Goal: Transaction & Acquisition: Subscribe to service/newsletter

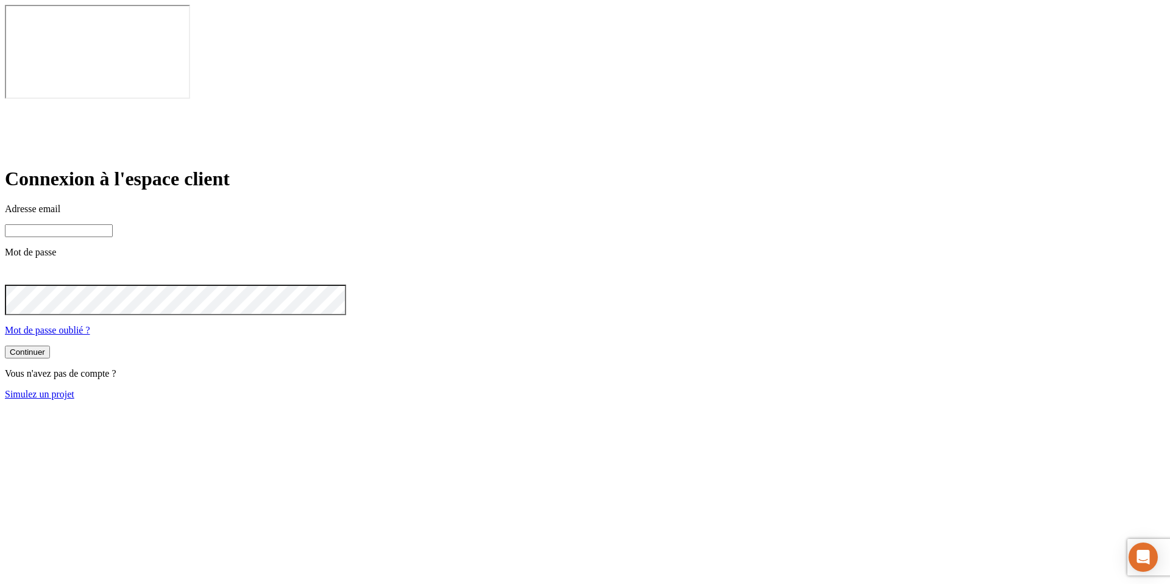
click at [113, 224] on input at bounding box center [59, 230] width 108 height 13
paste input "[PERSON_NAME][DOMAIN_NAME][EMAIL_ADDRESS][DOMAIN_NAME]"
type input "[PERSON_NAME][DOMAIN_NAME][EMAIL_ADDRESS][DOMAIN_NAME]"
click at [467, 246] on div "Adresse email [PERSON_NAME][DOMAIN_NAME][EMAIL_ADDRESS][DOMAIN_NAME] Mot de pas…" at bounding box center [585, 270] width 1161 height 132
drag, startPoint x: 500, startPoint y: 180, endPoint x: 495, endPoint y: 195, distance: 16.0
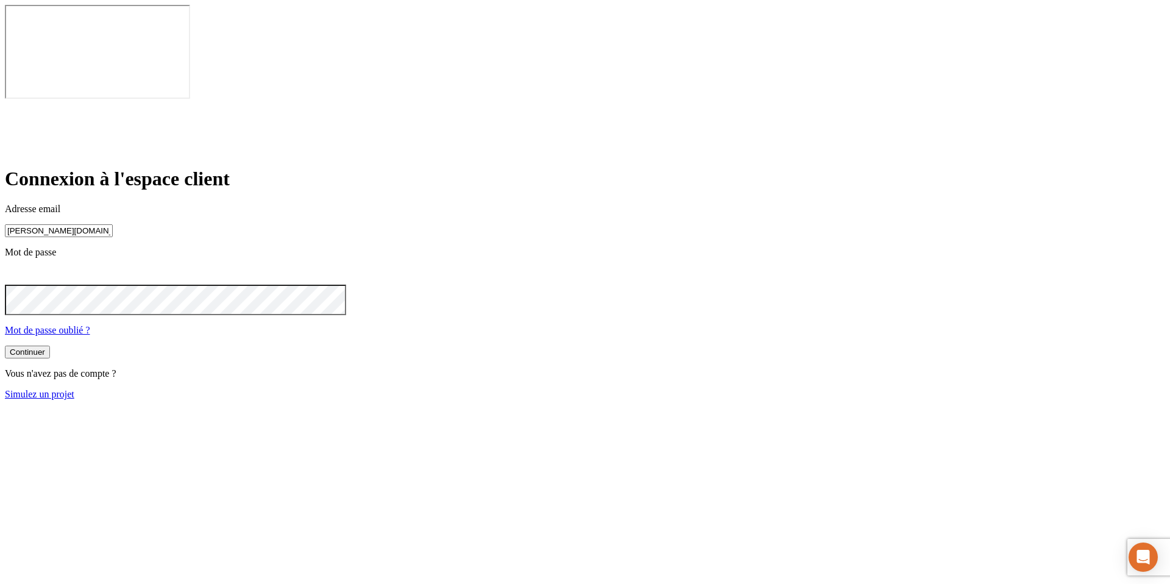
click at [113, 224] on input "[PERSON_NAME][DOMAIN_NAME][EMAIL_ADDRESS][DOMAIN_NAME]" at bounding box center [59, 230] width 108 height 13
click at [5, 347] on button "Continuer" at bounding box center [27, 353] width 45 height 13
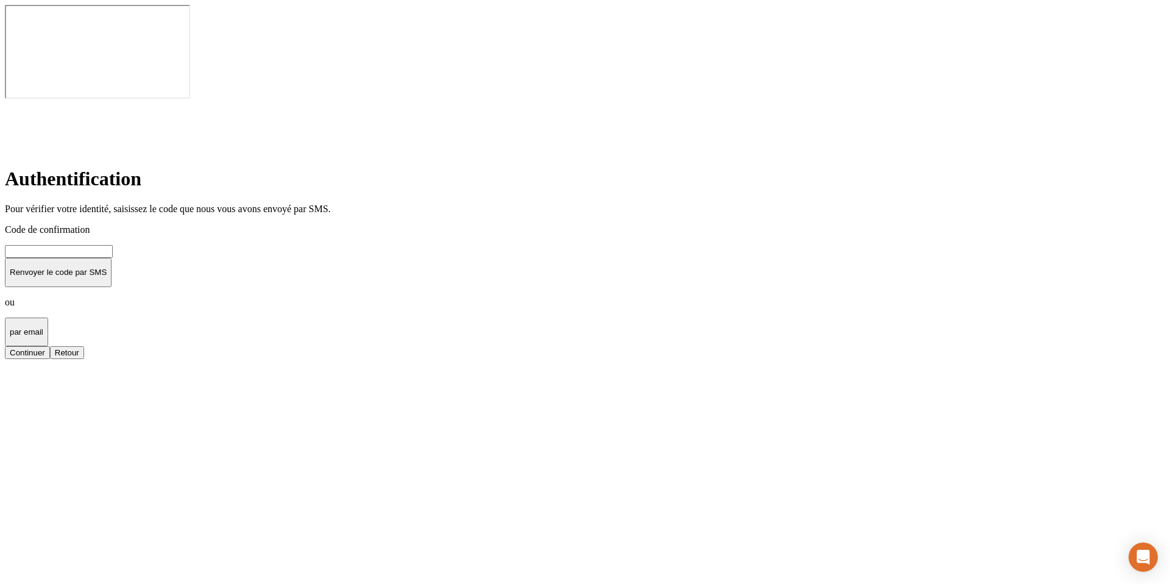
click at [113, 245] on input at bounding box center [59, 251] width 108 height 13
type input "000000"
click at [5, 346] on button "Continuer" at bounding box center [27, 352] width 45 height 13
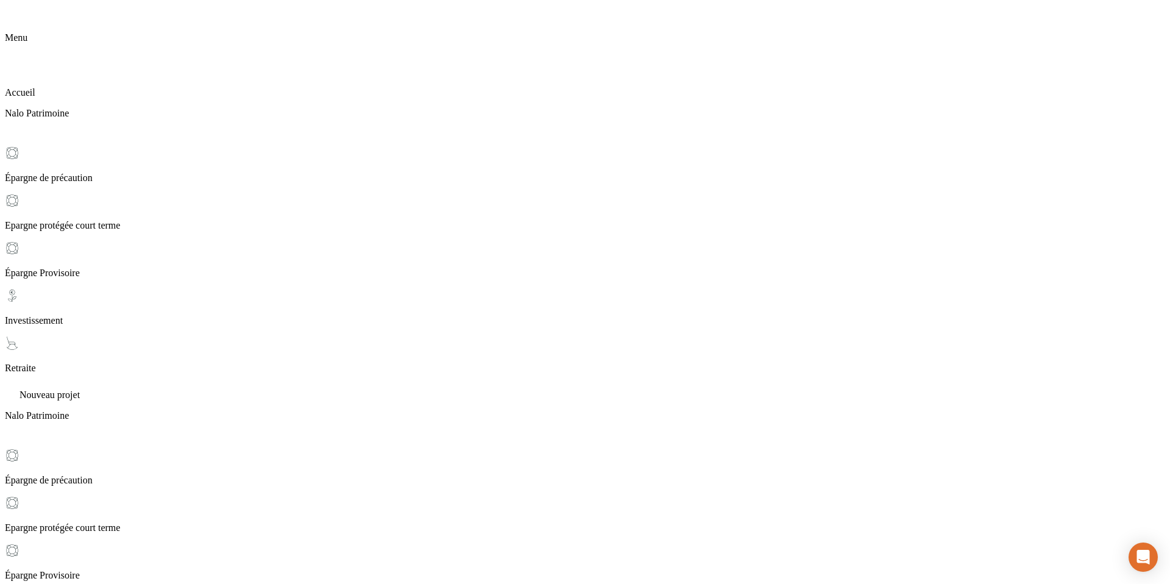
scroll to position [9, 0]
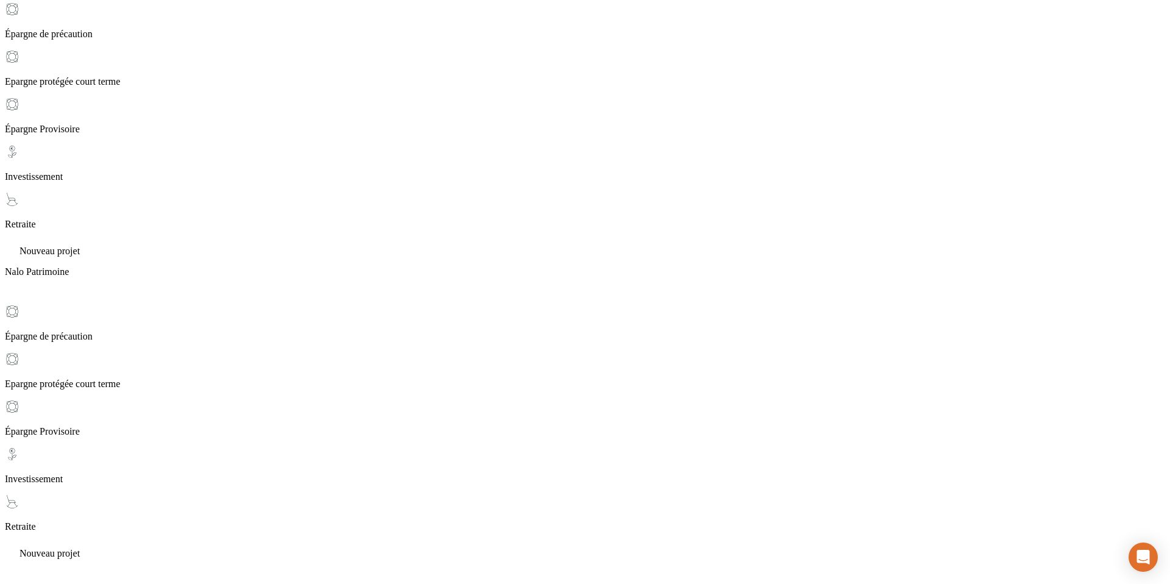
scroll to position [272, 0]
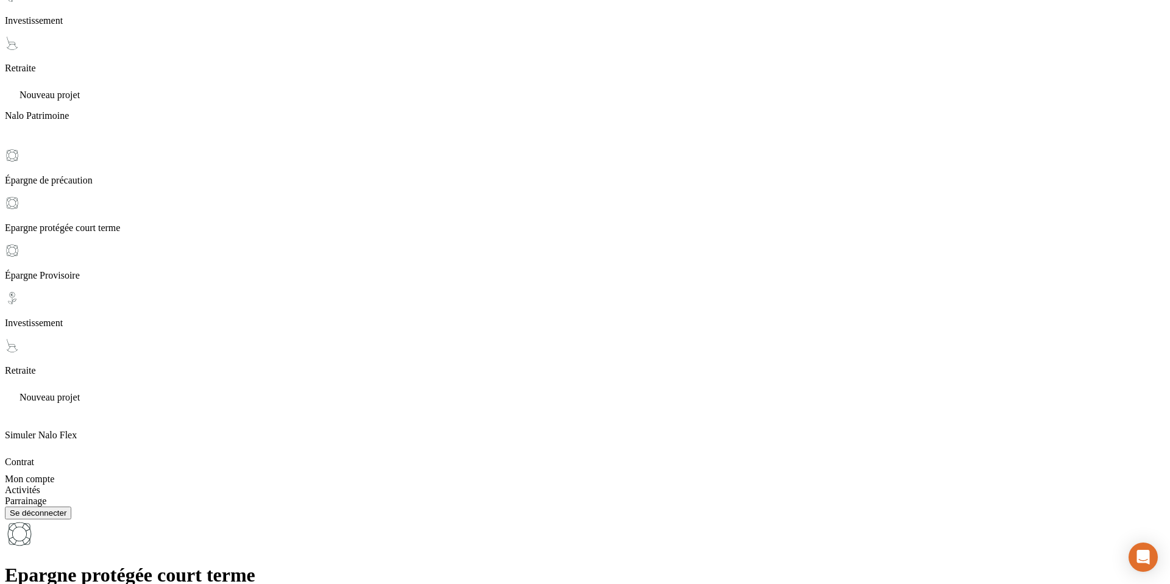
scroll to position [444, 0]
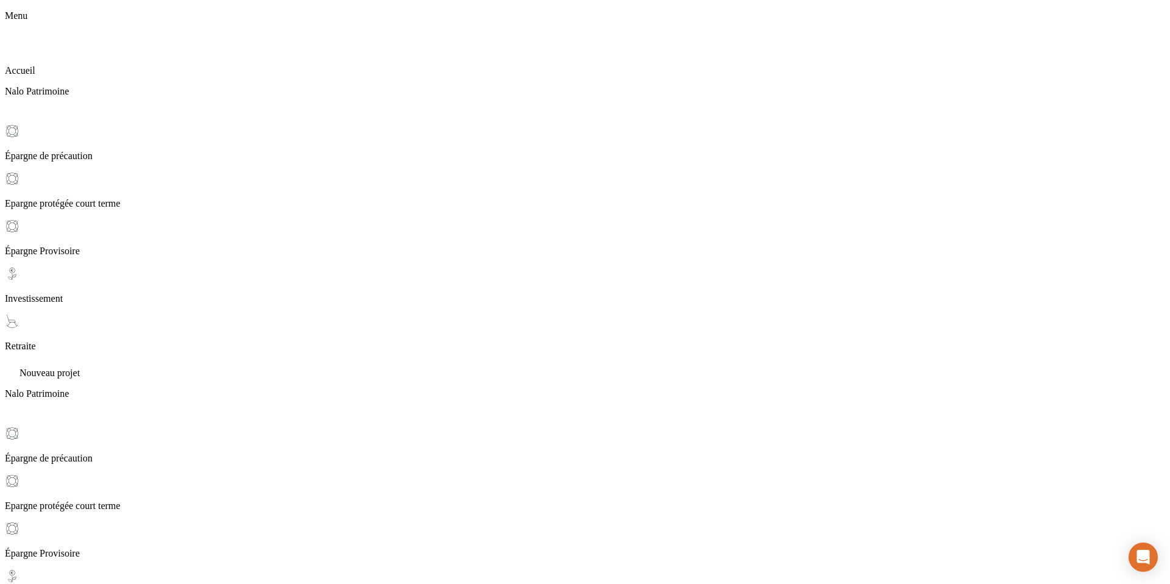
scroll to position [148, 0]
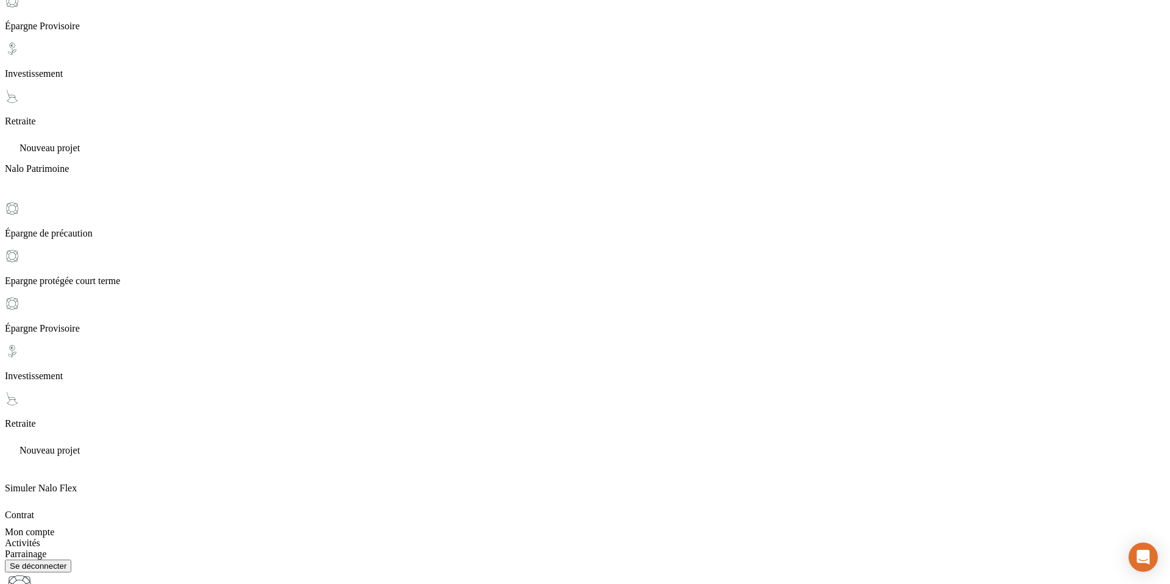
scroll to position [396, 0]
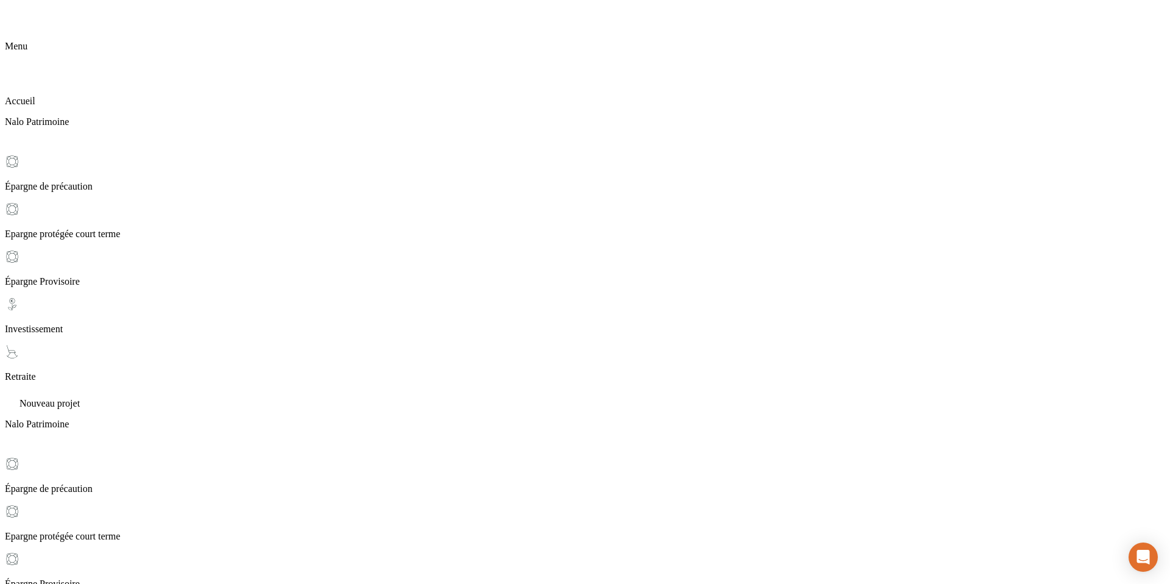
scroll to position [155, 0]
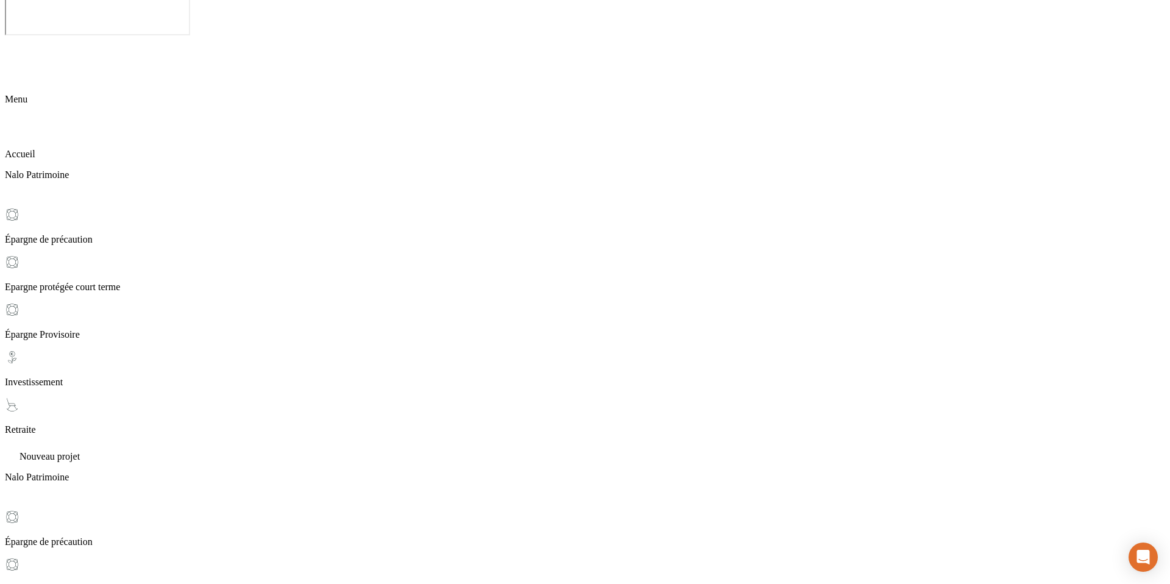
scroll to position [0, 0]
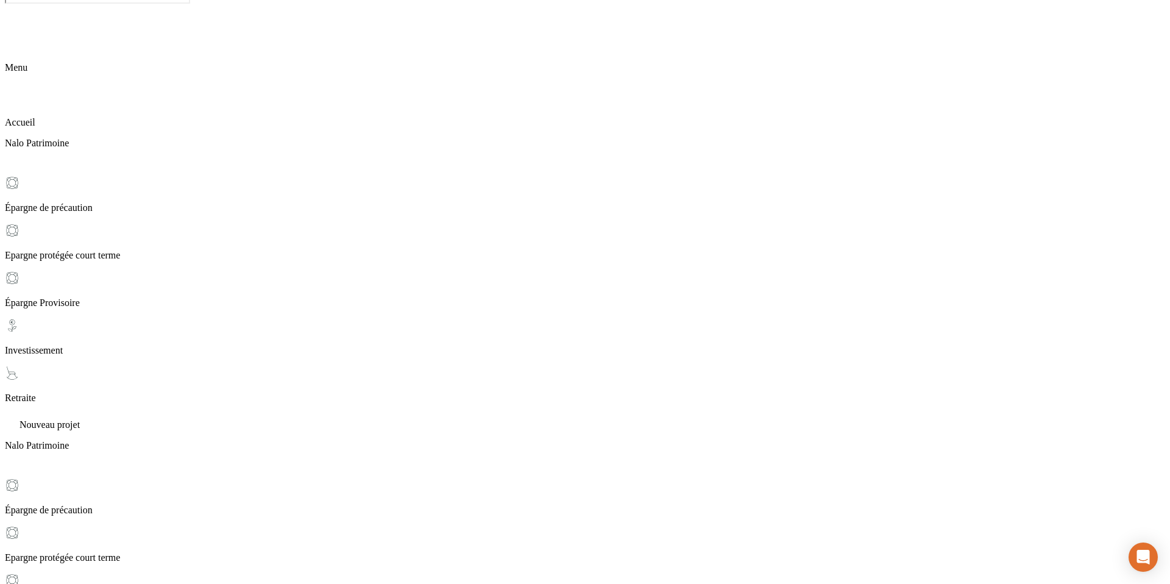
scroll to position [108, 0]
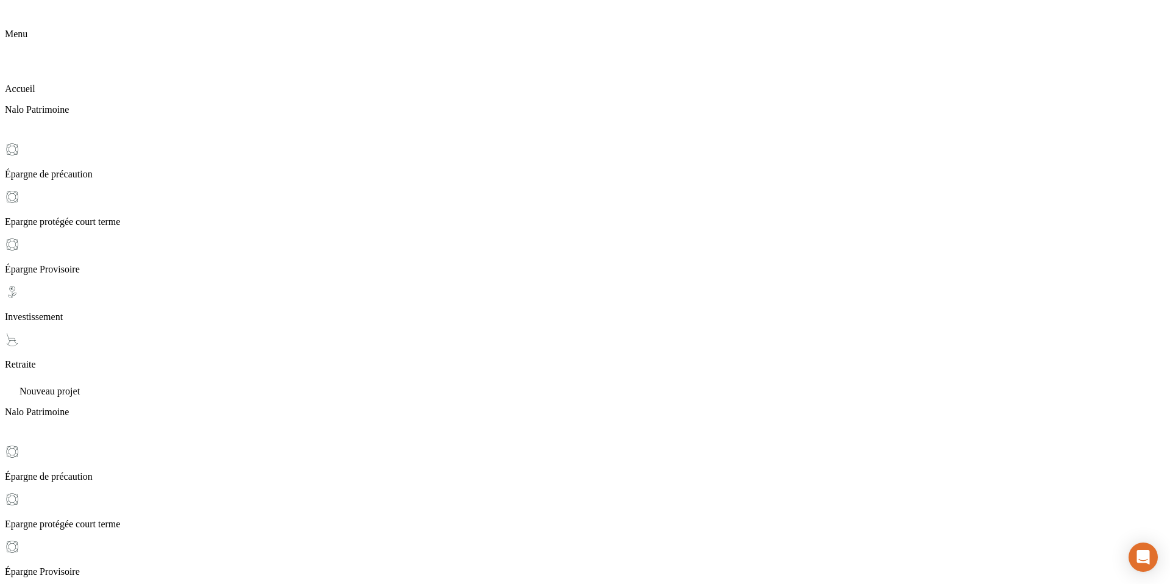
scroll to position [155, 0]
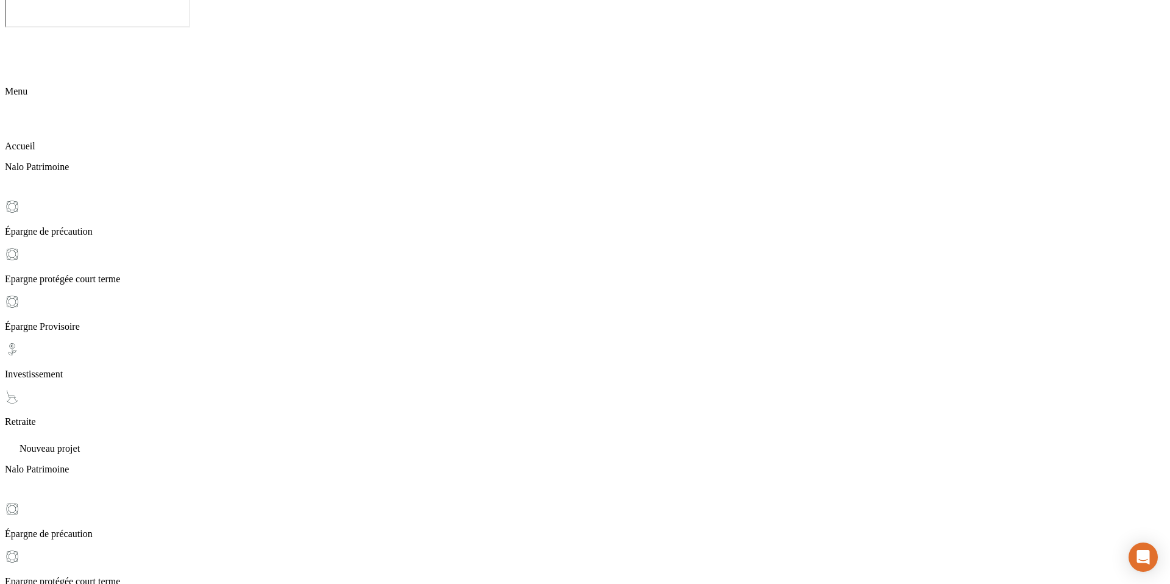
scroll to position [84, 0]
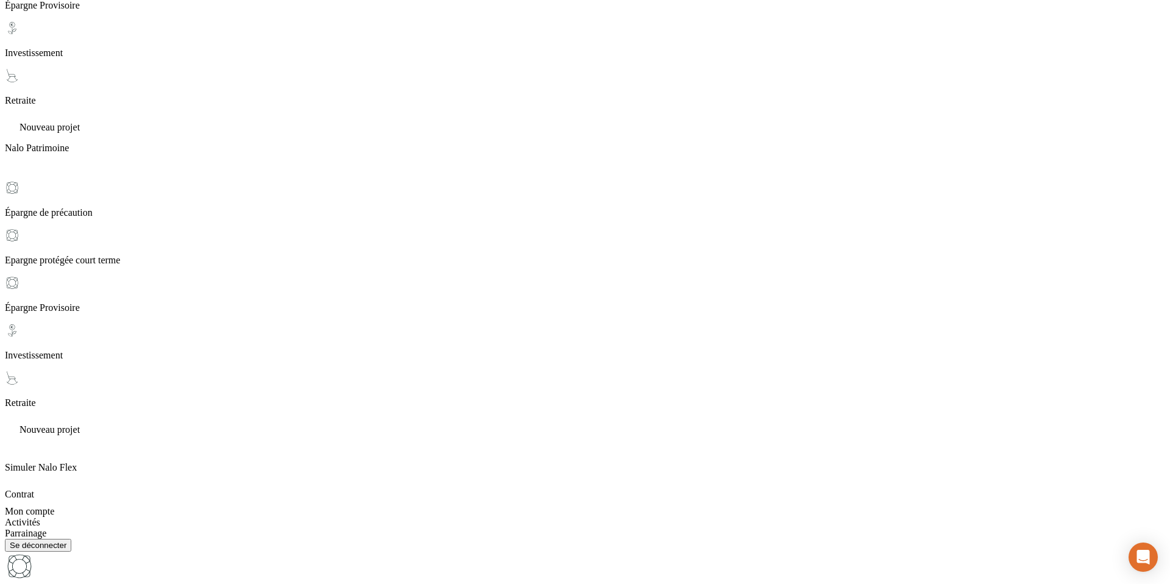
scroll to position [362, 0]
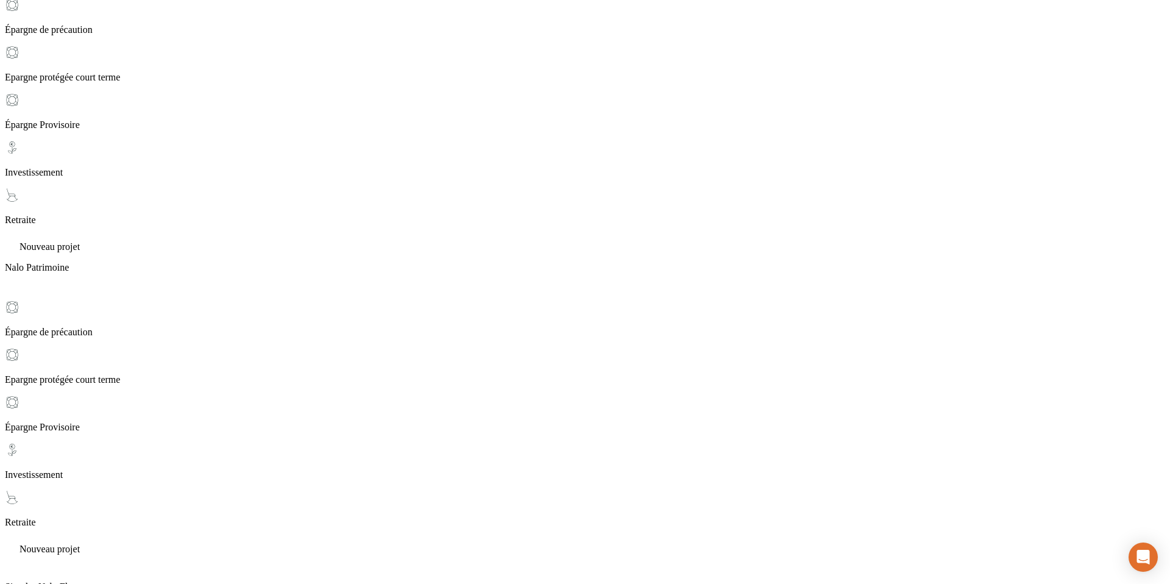
scroll to position [274, 0]
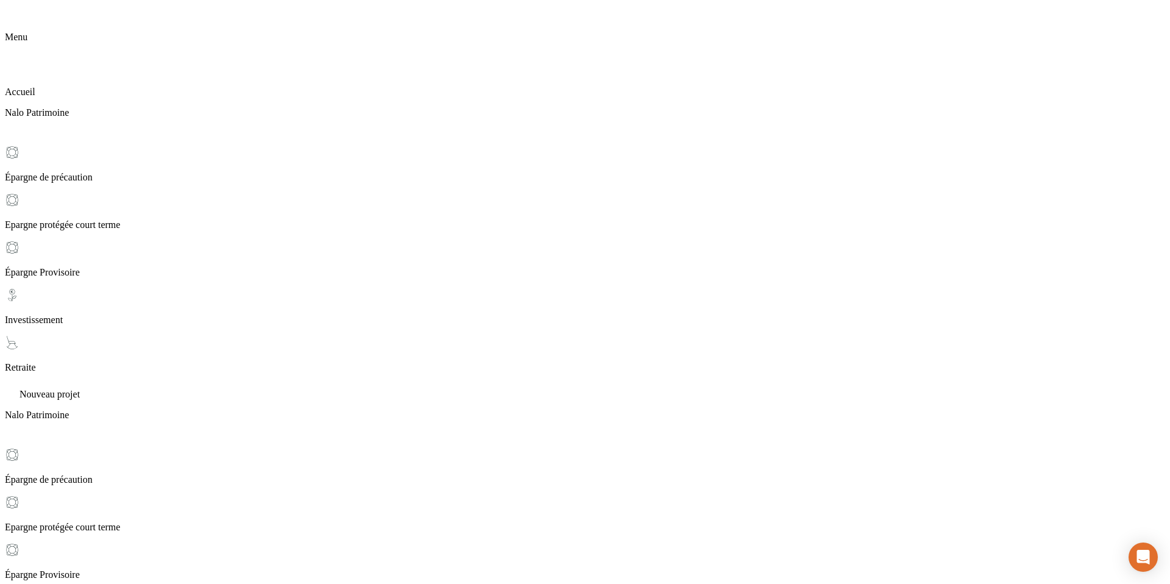
scroll to position [82, 0]
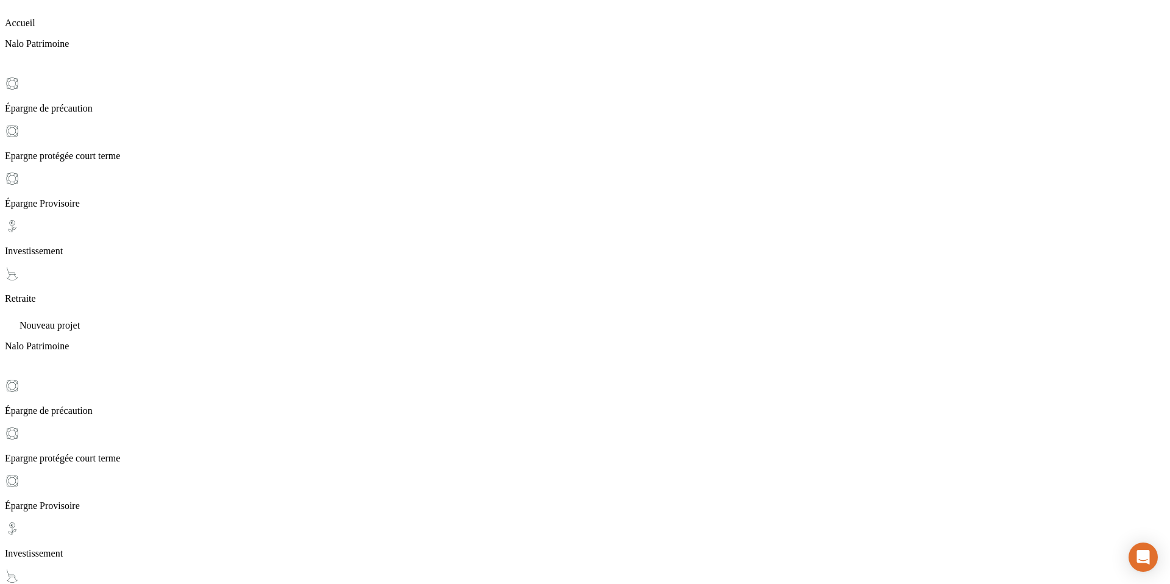
scroll to position [199, 0]
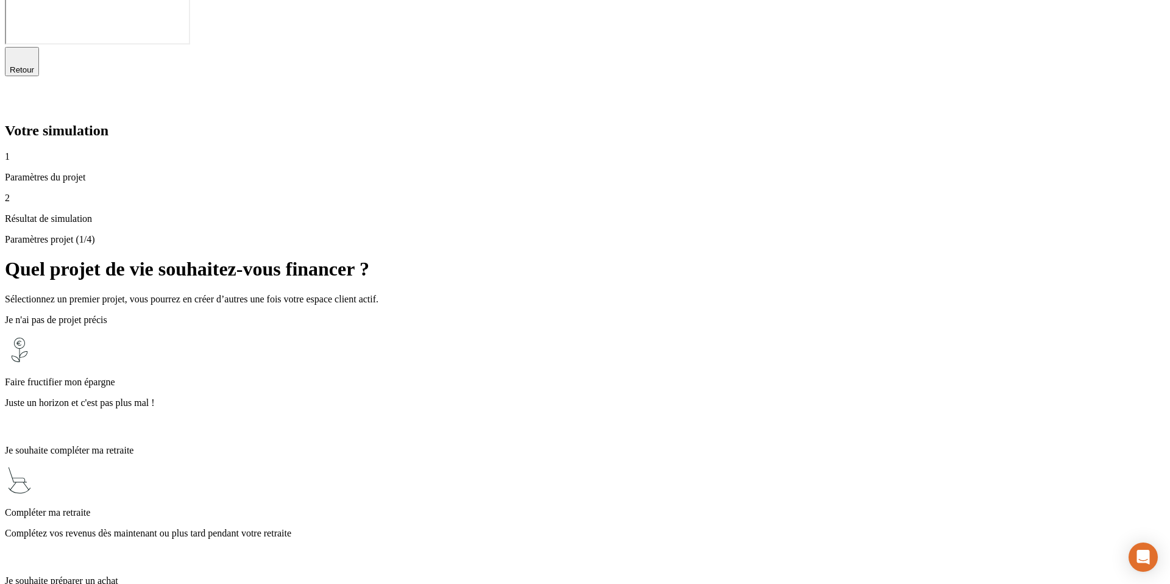
scroll to position [73, 0]
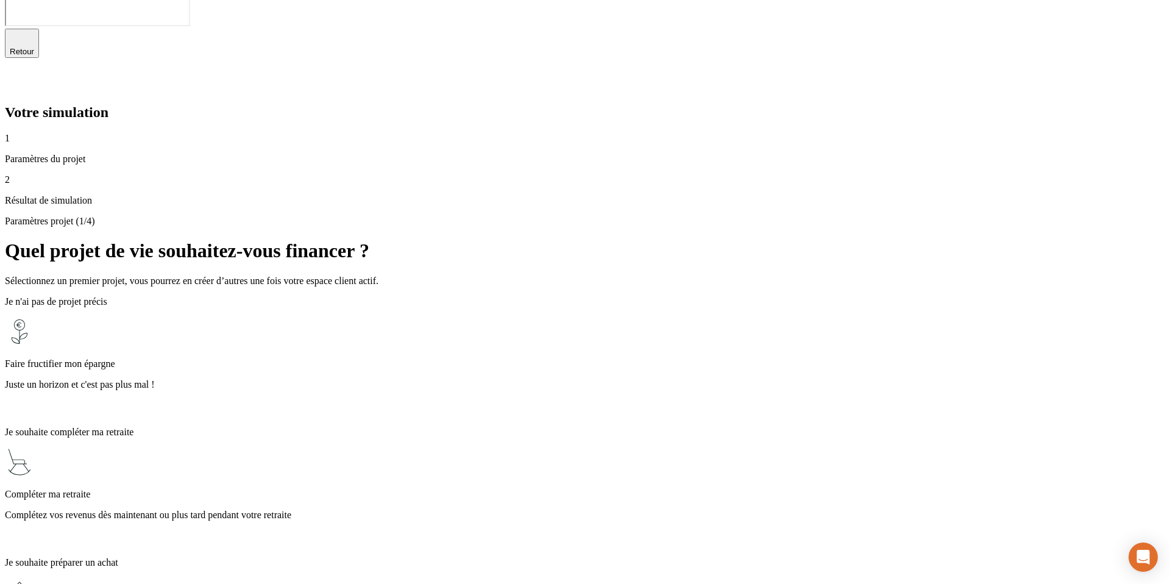
click at [566, 474] on p "Complétez vos revenus dès maintenant ou plus tard pendant votre retraite" at bounding box center [585, 515] width 1161 height 11
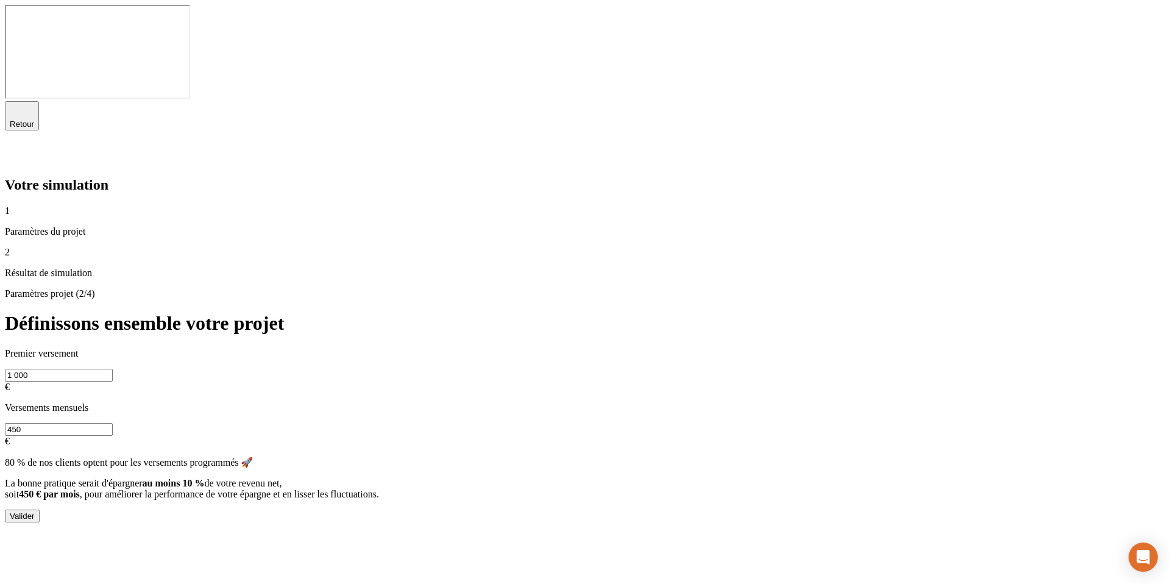
click at [113, 423] on input "450" at bounding box center [59, 429] width 108 height 13
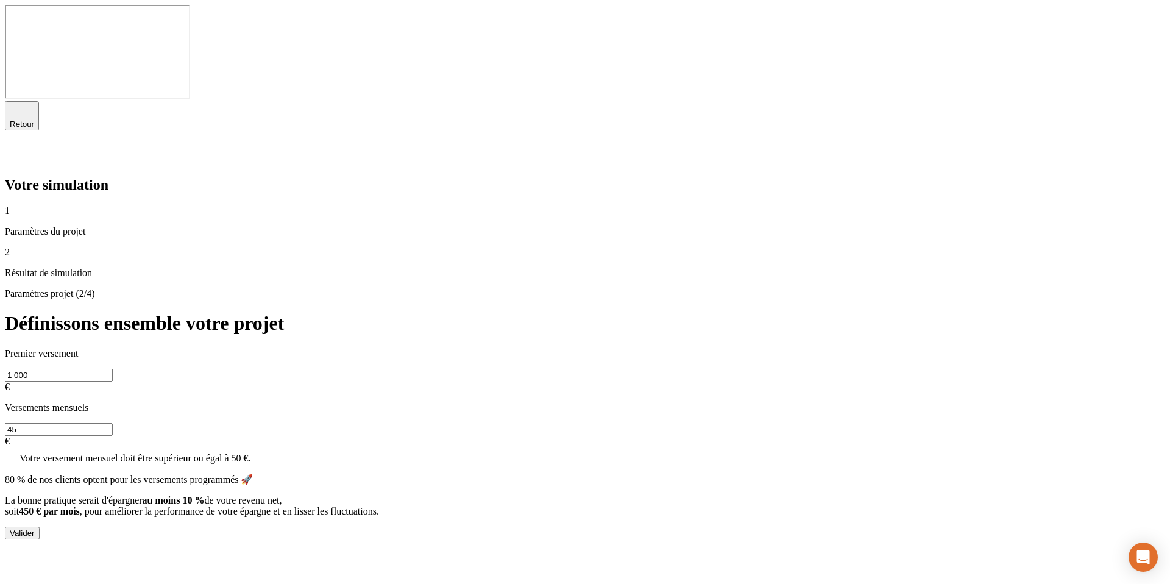
type input "45"
click at [35, 474] on div "Valider" at bounding box center [22, 532] width 25 height 9
click at [113, 369] on input "1 000" at bounding box center [59, 375] width 108 height 13
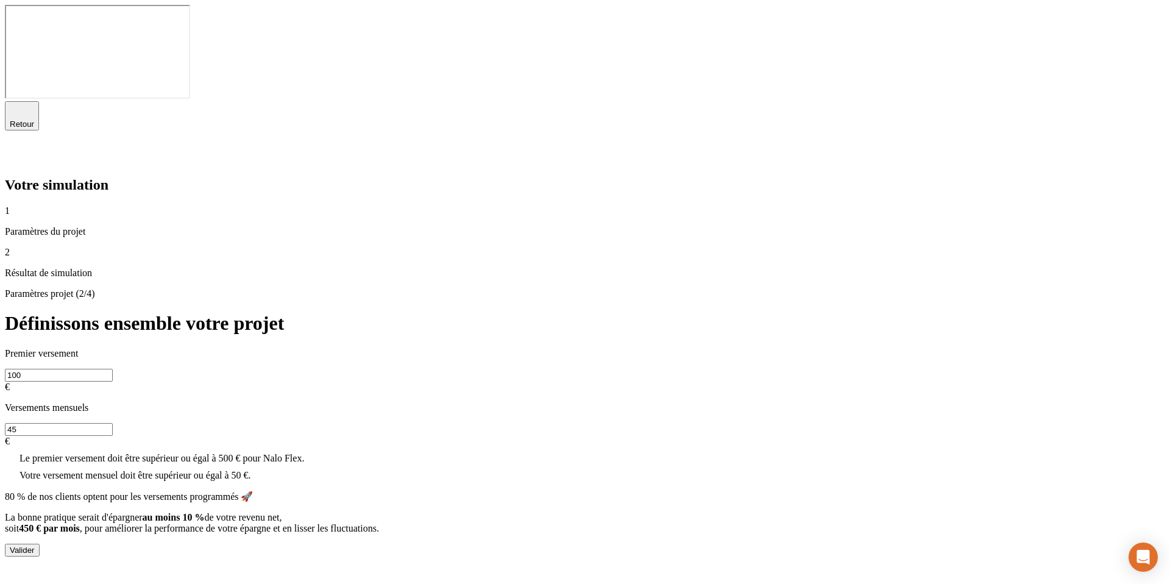
type input "100"
click at [113, 423] on input "45" at bounding box center [59, 429] width 108 height 13
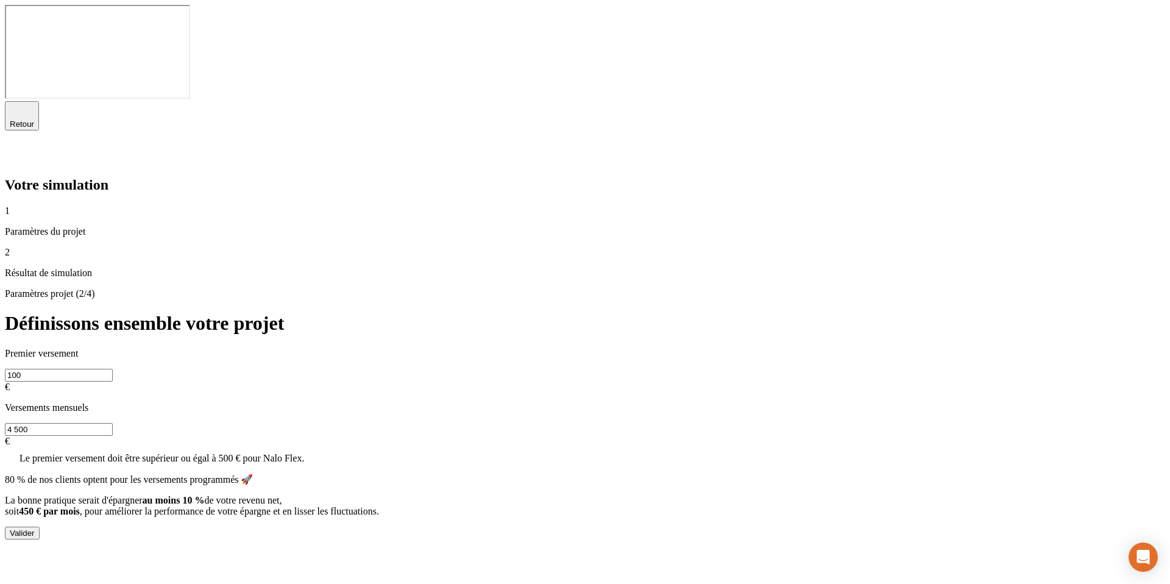
type input "4 500"
click at [113, 369] on input "100" at bounding box center [59, 375] width 108 height 13
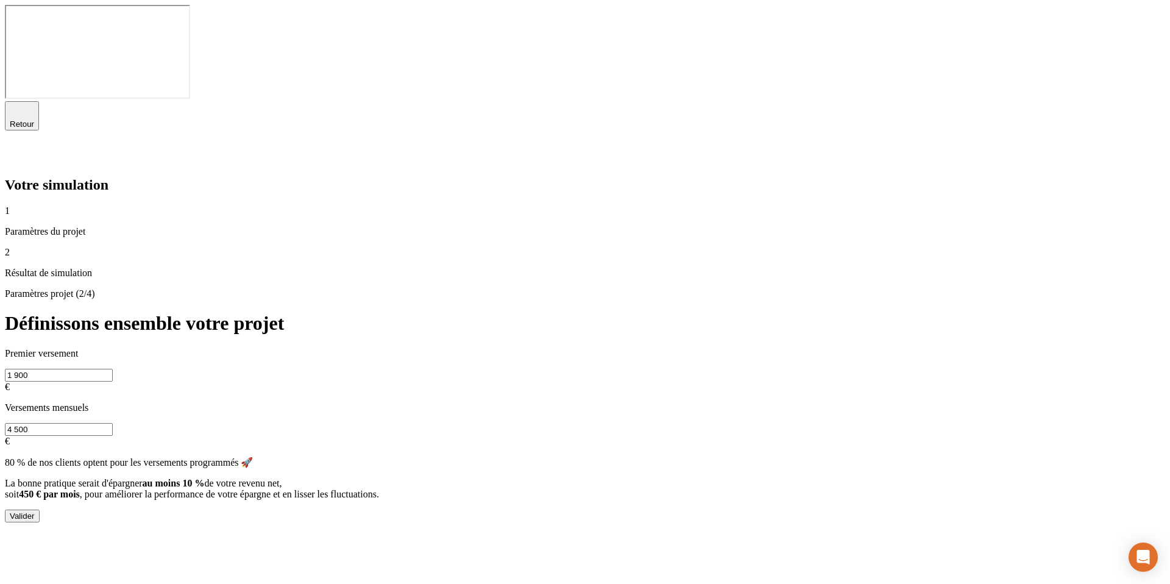
type input "1 900"
click at [40, 474] on button "Valider" at bounding box center [22, 516] width 35 height 13
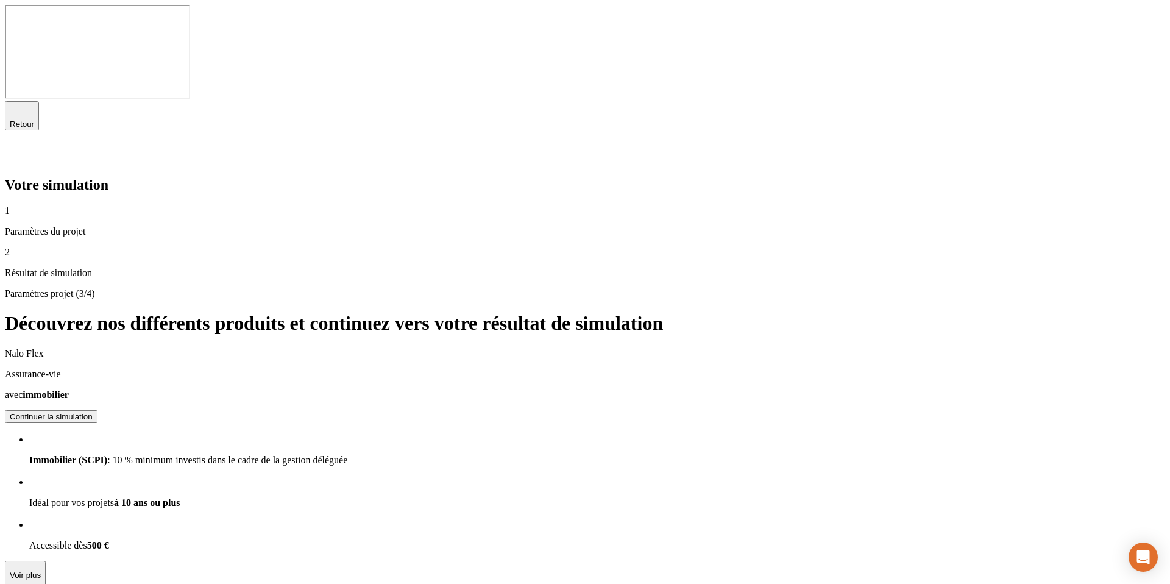
click at [93, 412] on div "Continuer la simulation" at bounding box center [51, 416] width 83 height 9
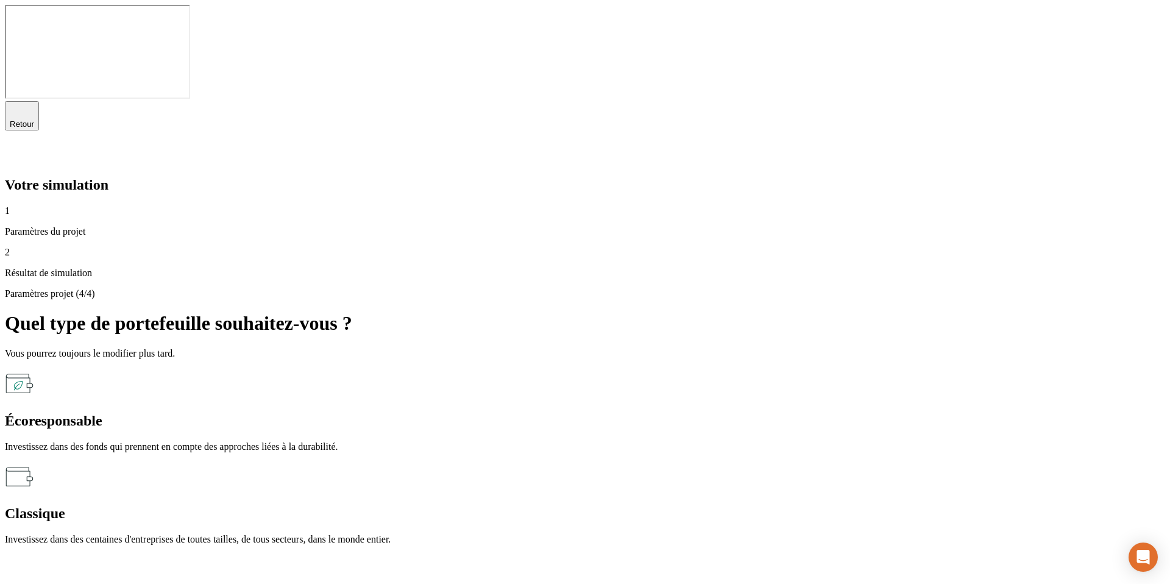
click at [778, 474] on p "Investissez dans des centaines d'entreprises de toutes tailles, de tous secteur…" at bounding box center [585, 539] width 1161 height 11
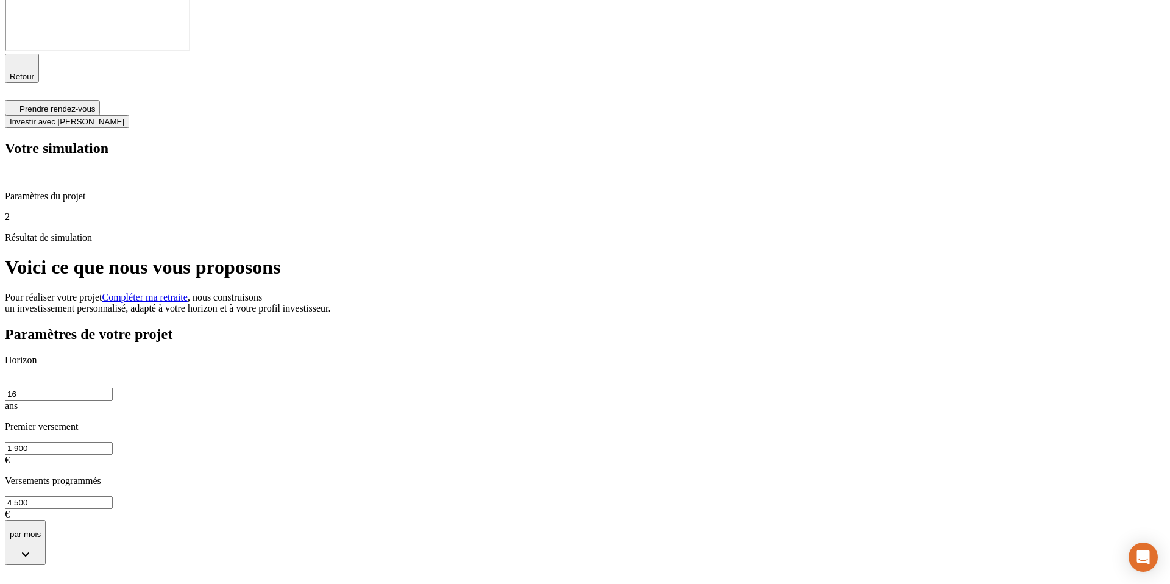
scroll to position [43, 0]
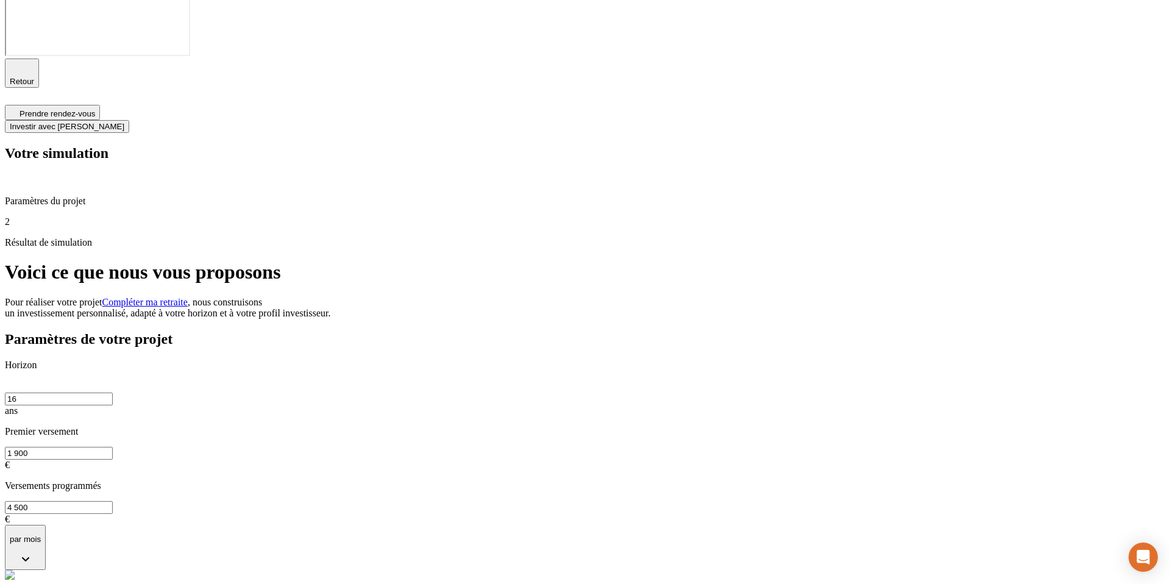
click at [33, 474] on icon "button" at bounding box center [25, 559] width 15 height 15
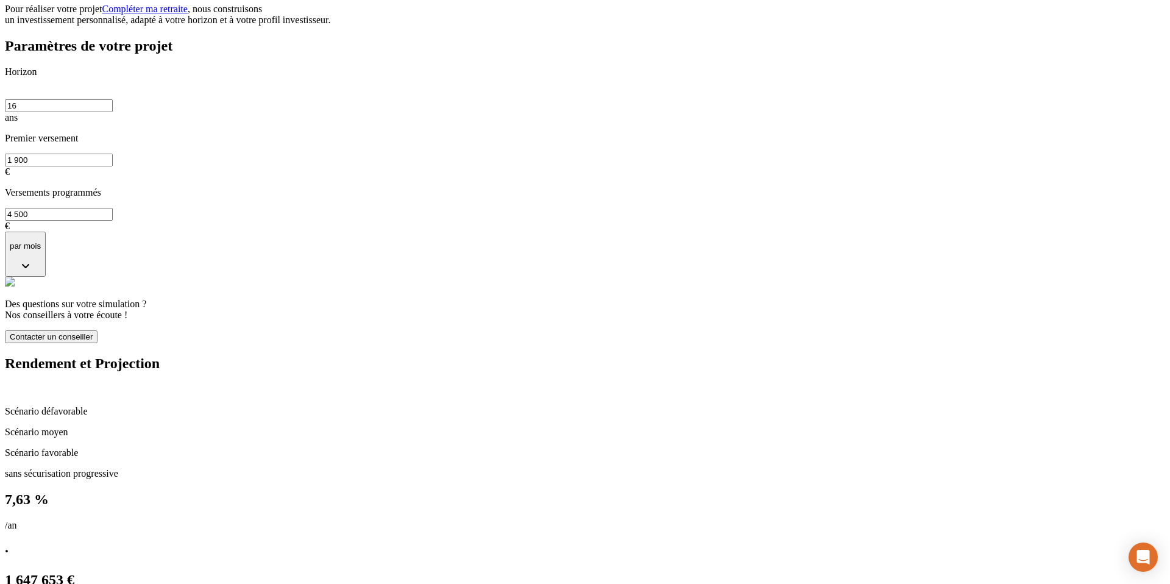
scroll to position [310, 0]
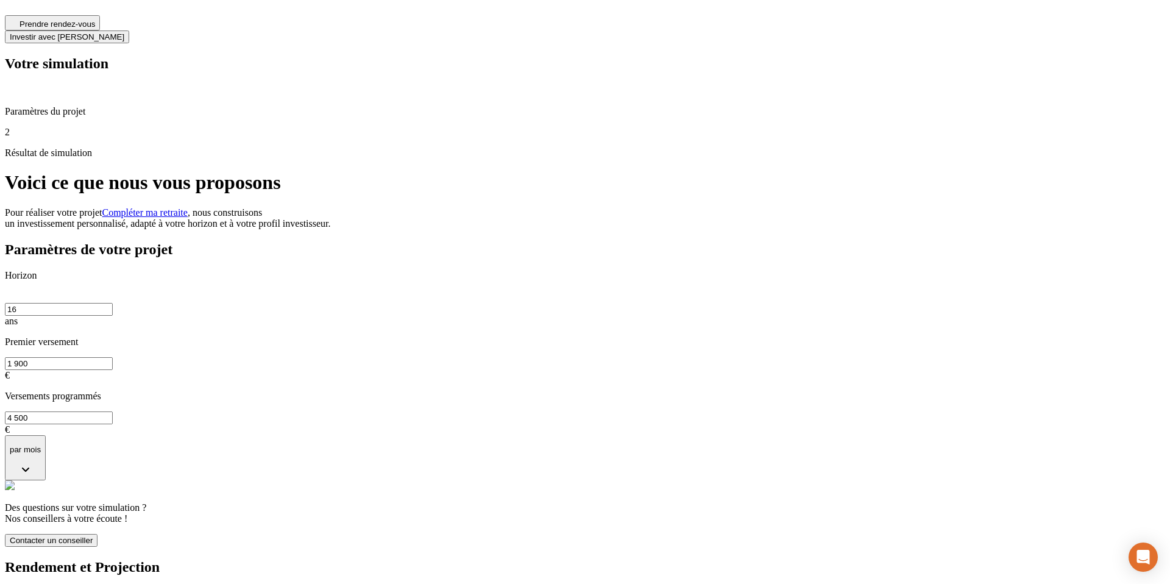
scroll to position [135, 0]
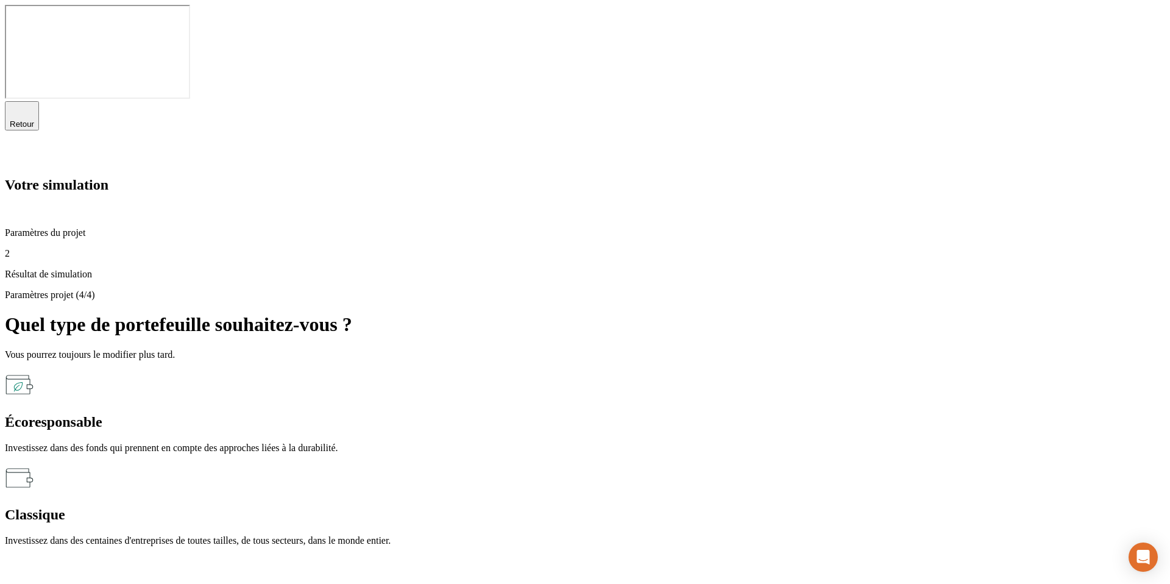
click at [666, 414] on div "Écoresponsable" at bounding box center [585, 422] width 1161 height 16
click at [601, 443] on p "Investissez dans des fonds qui prennent en compte des approches liées à la dura…" at bounding box center [585, 448] width 1161 height 11
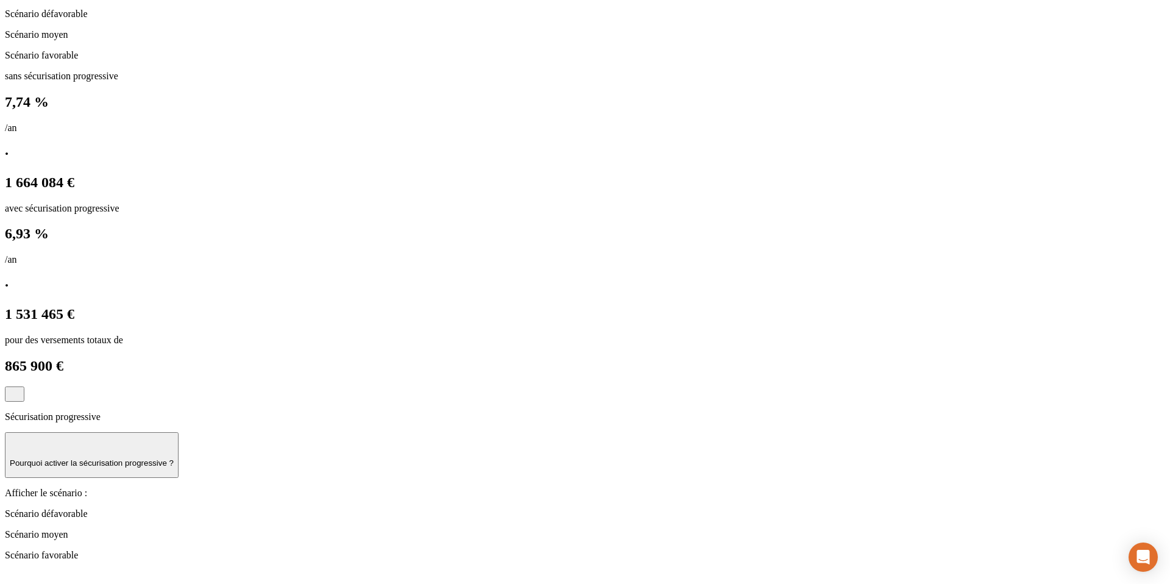
scroll to position [737, 0]
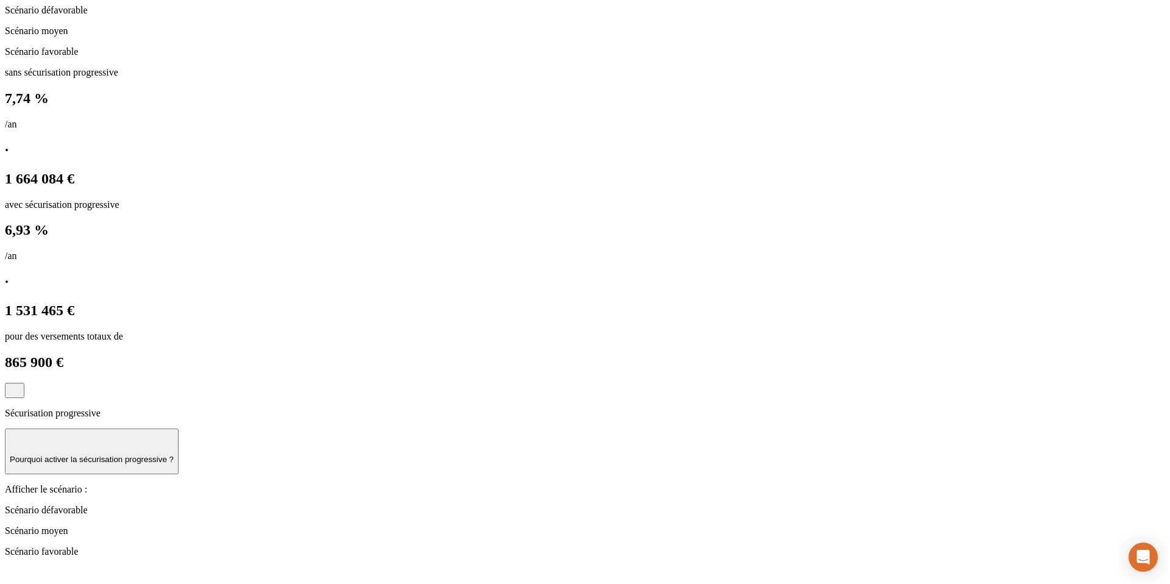
scroll to position [259, 0]
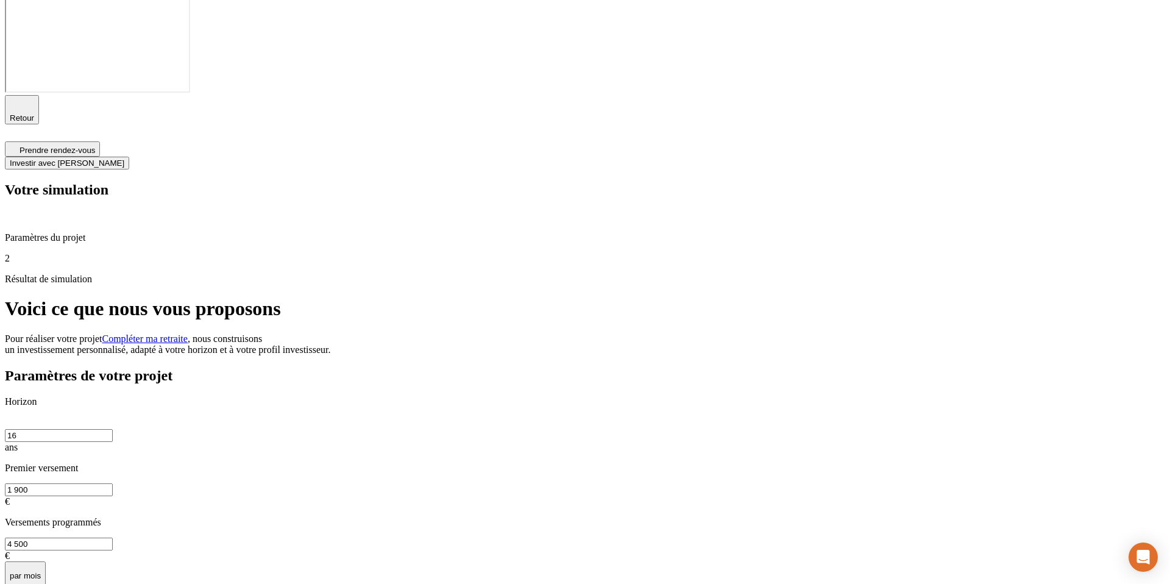
scroll to position [0, 0]
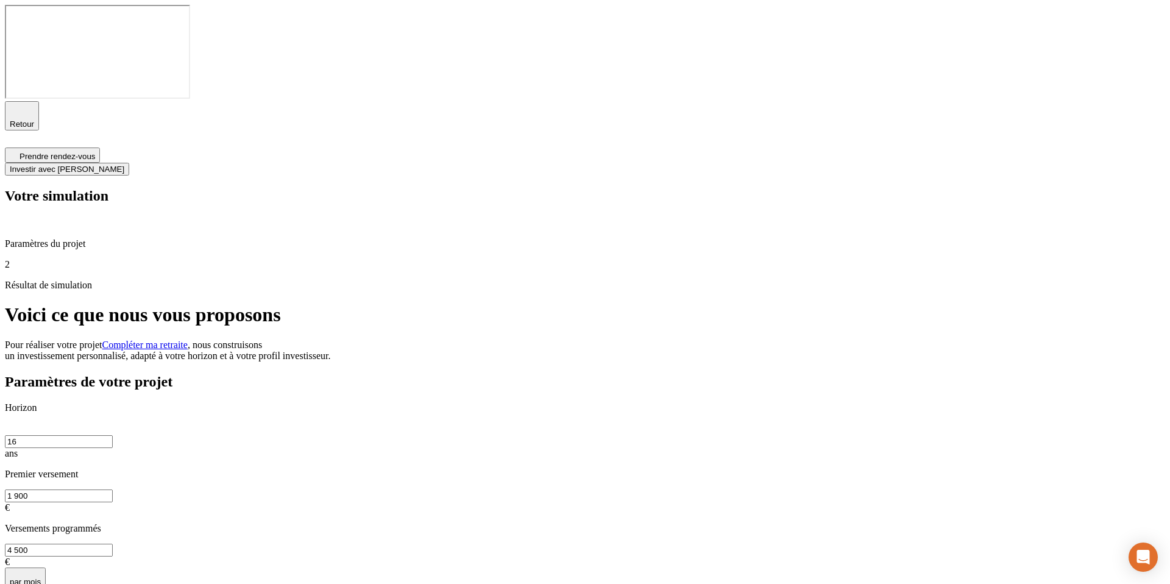
click at [113, 435] on input "16" at bounding box center [59, 441] width 108 height 13
type input "1"
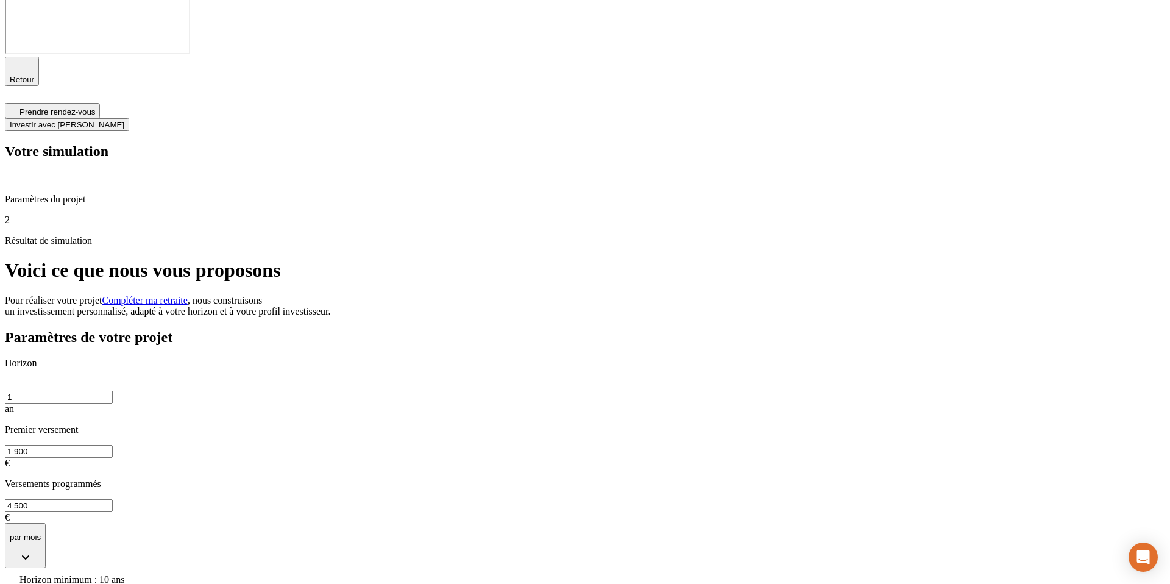
scroll to position [46, 0]
click at [113, 389] on input "1" at bounding box center [59, 395] width 108 height 13
type input "0"
click at [113, 389] on input "text" at bounding box center [59, 395] width 108 height 13
type input "9"
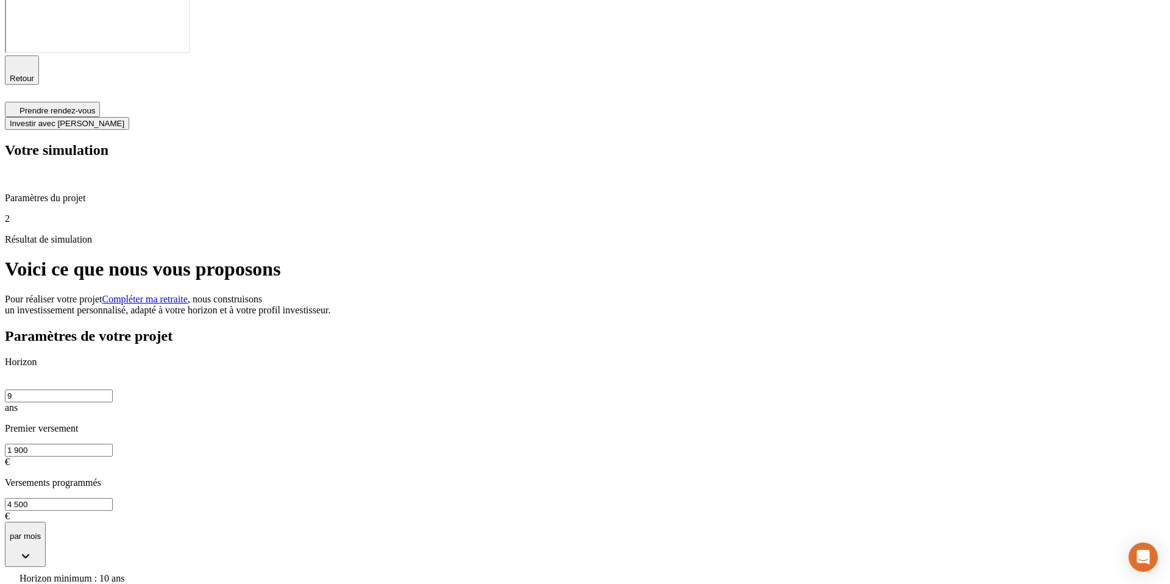
click at [113, 389] on input "9" at bounding box center [59, 395] width 108 height 13
click at [357, 357] on div "Horizon ans Premier versement 0 € Versements programmés 0 € par mois" at bounding box center [585, 462] width 1161 height 211
click at [356, 357] on div "Horizon ans Premier versement 0 € Versements programmés 0 € par mois" at bounding box center [585, 462] width 1161 height 211
click at [113, 389] on input "text" at bounding box center [59, 395] width 108 height 13
type input "1"
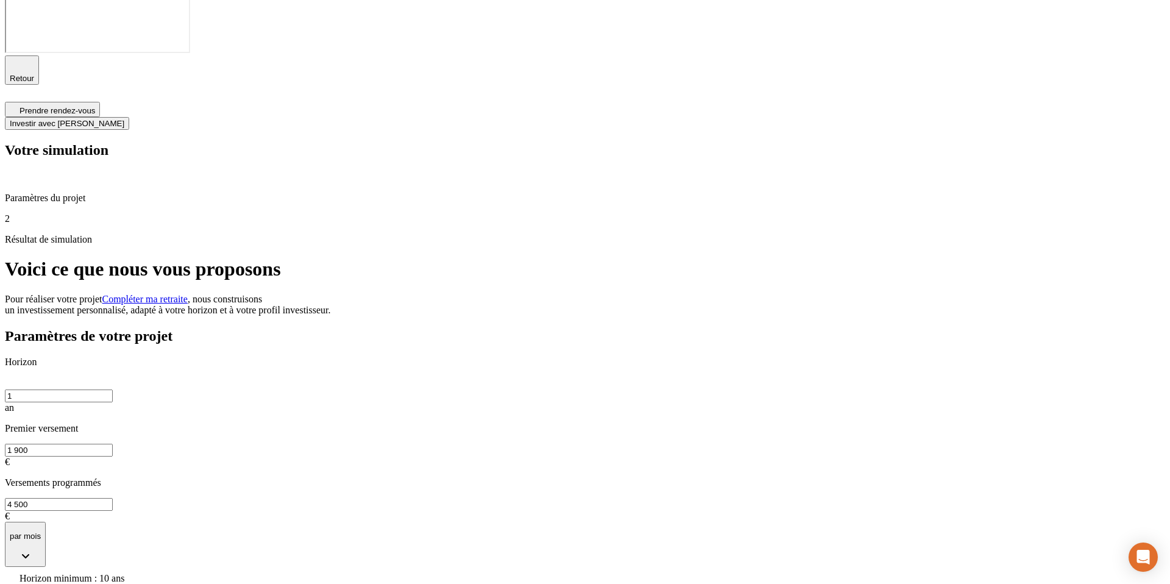
click at [113, 389] on input "1" at bounding box center [59, 395] width 108 height 13
type input "10"
click at [113, 389] on input "10" at bounding box center [59, 395] width 108 height 13
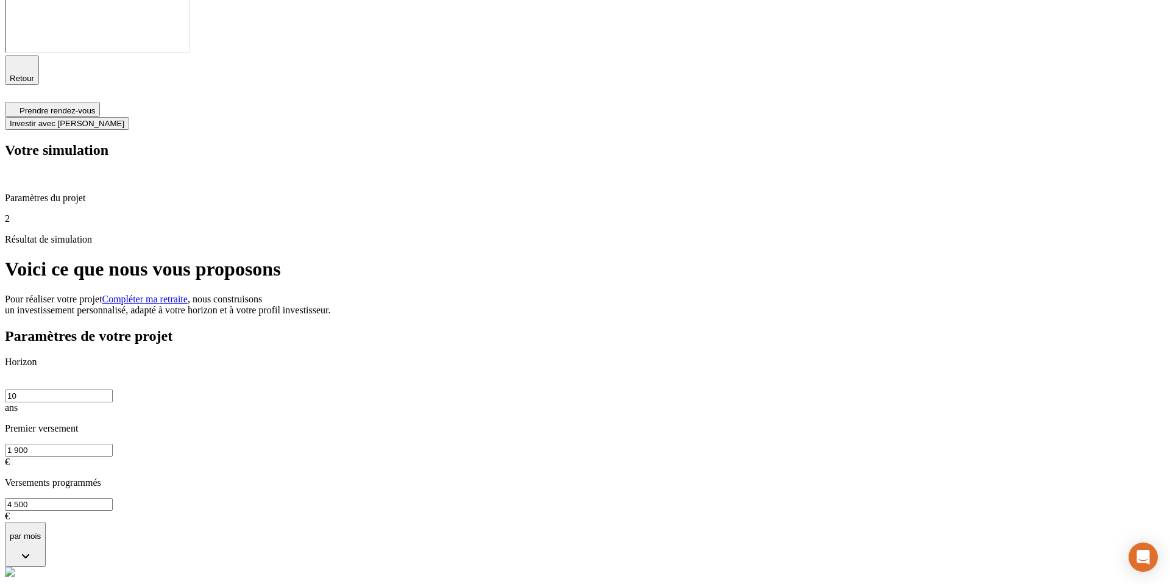
type input "1"
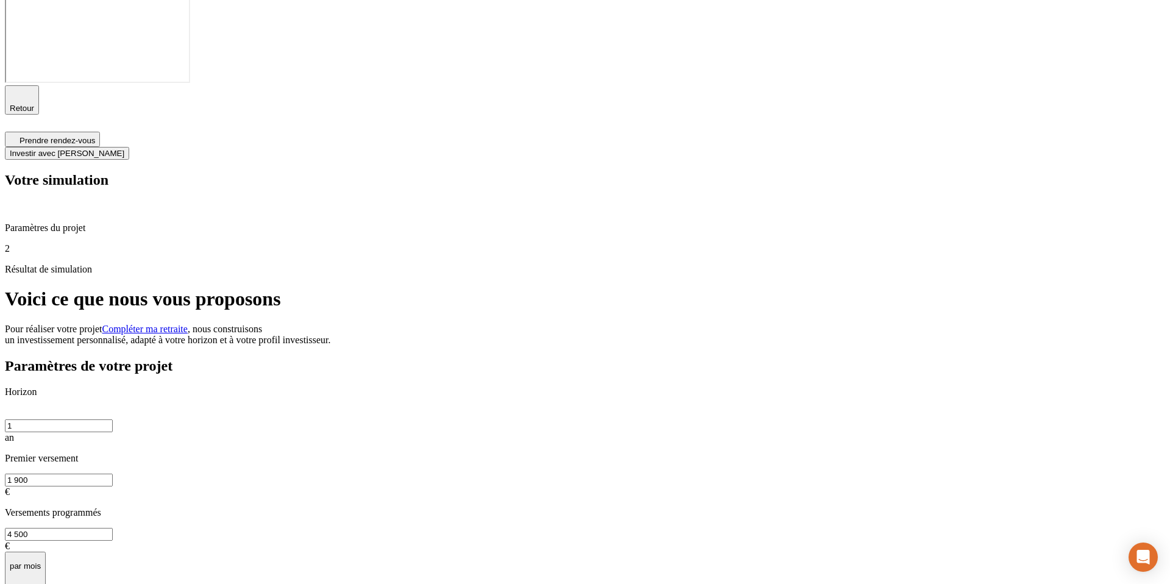
scroll to position [0, 0]
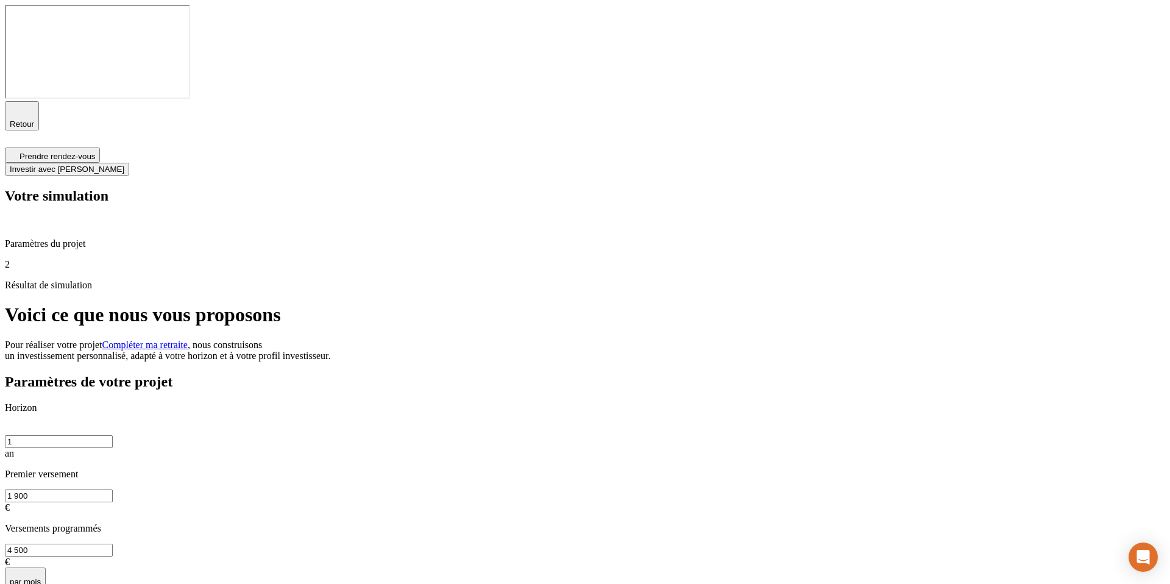
click at [113, 435] on input "1" at bounding box center [59, 441] width 108 height 13
drag, startPoint x: 373, startPoint y: 207, endPoint x: 378, endPoint y: 194, distance: 14.3
click at [113, 435] on input "text" at bounding box center [59, 441] width 108 height 13
type input "99"
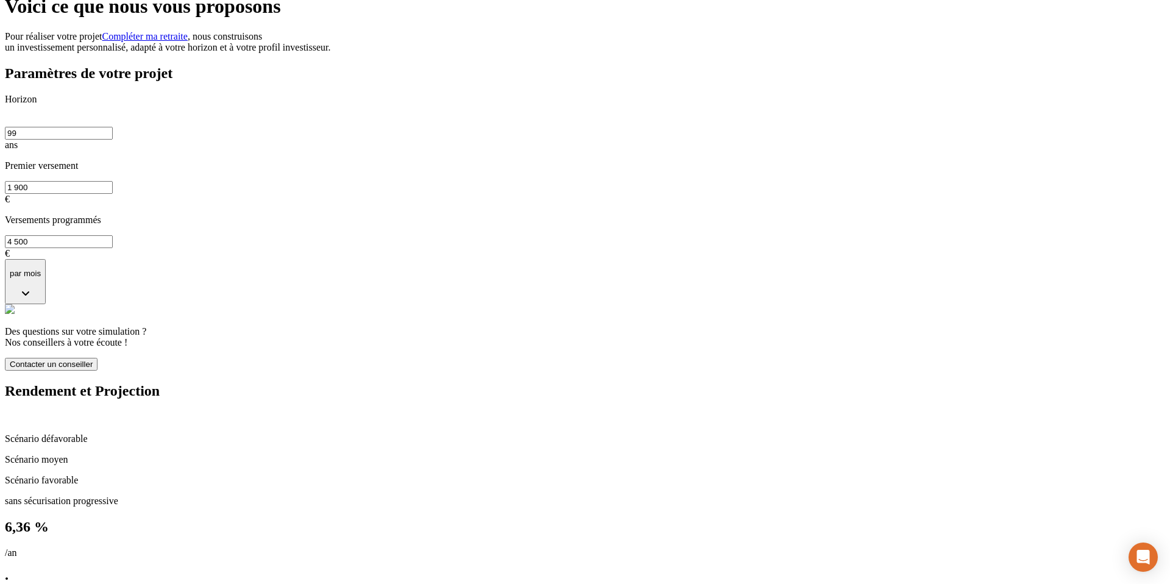
scroll to position [303, 0]
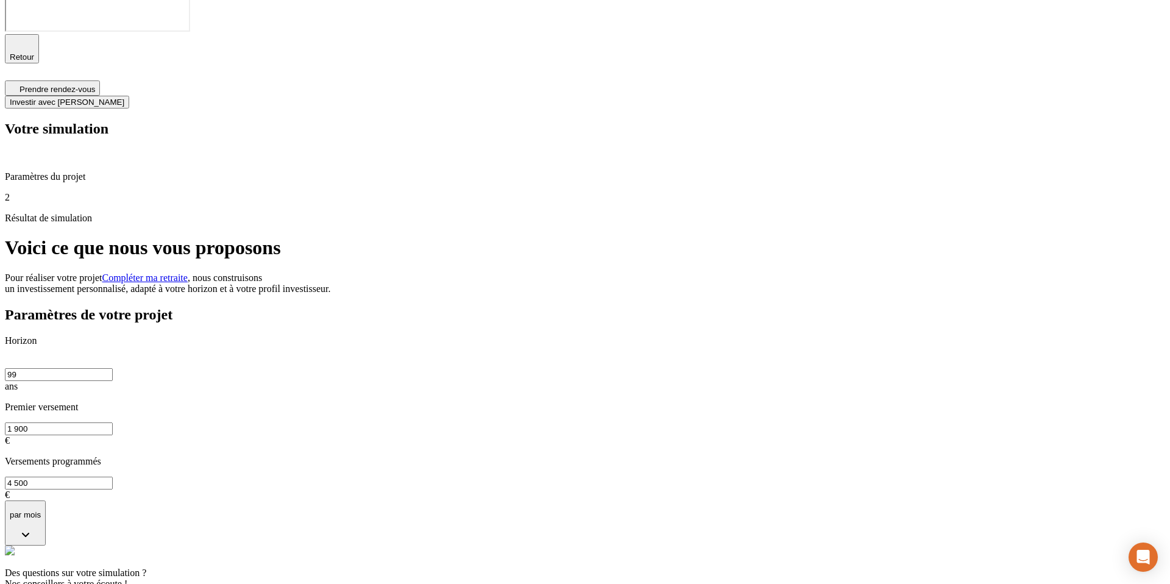
scroll to position [0, 0]
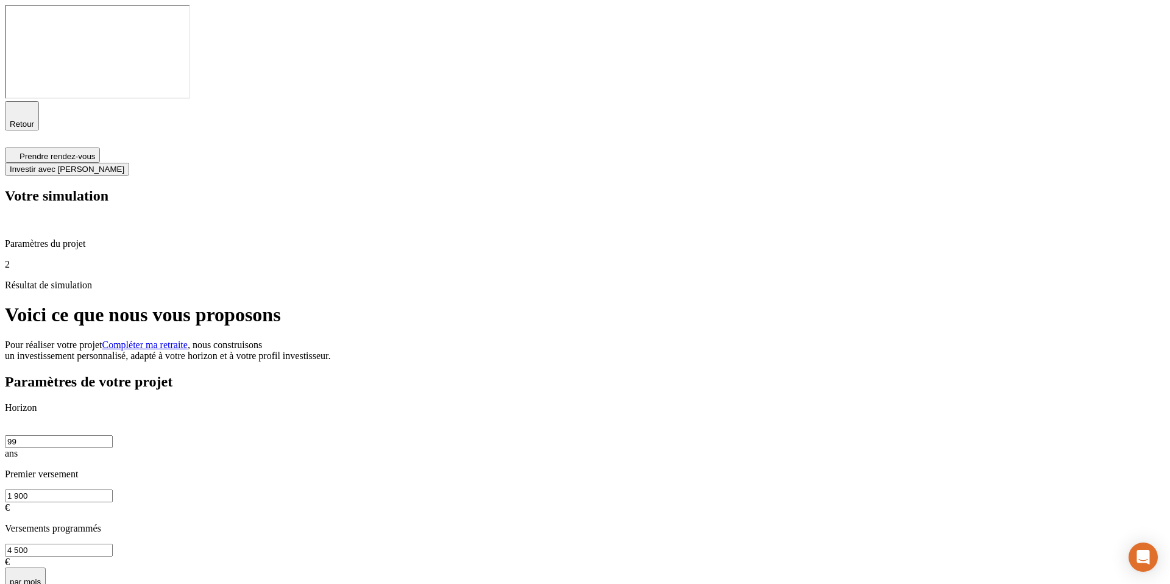
click at [24, 103] on icon "button" at bounding box center [22, 110] width 15 height 15
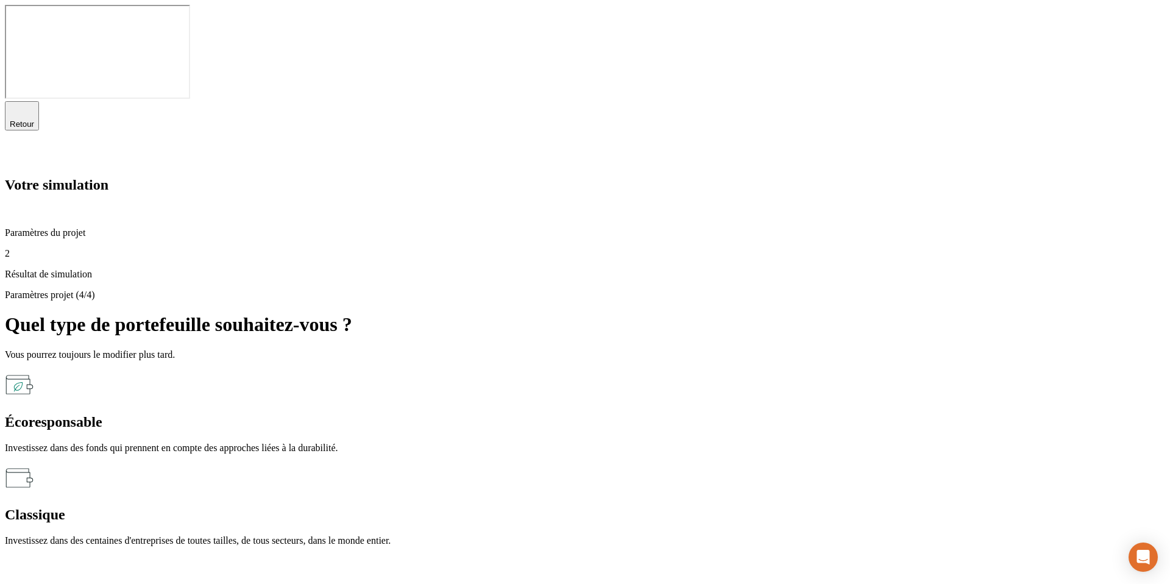
click at [23, 103] on icon "button" at bounding box center [22, 110] width 15 height 15
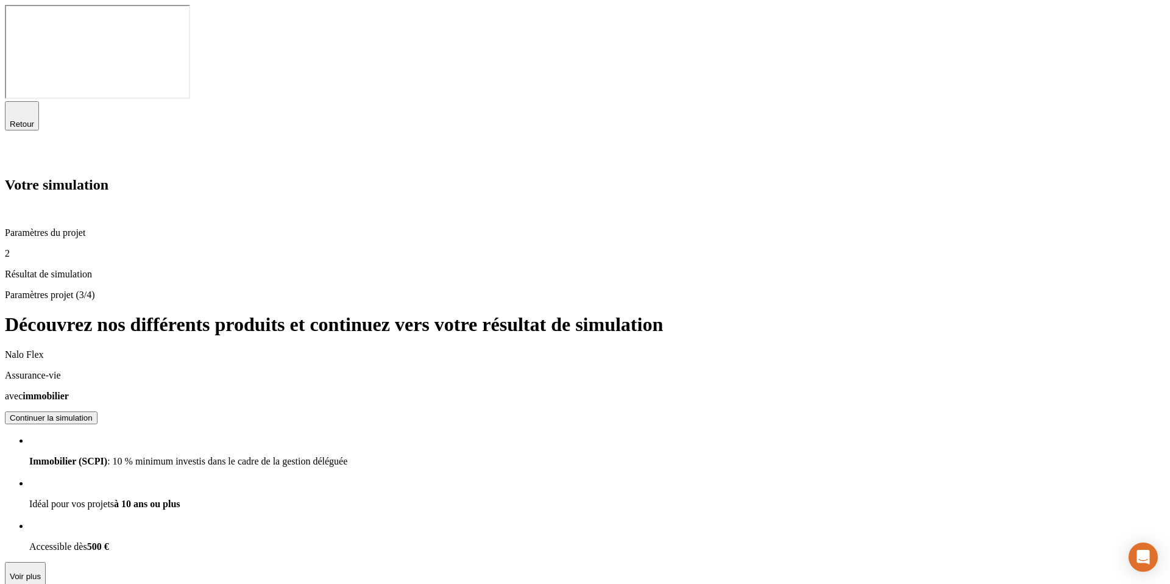
click at [23, 103] on icon "button" at bounding box center [22, 110] width 15 height 15
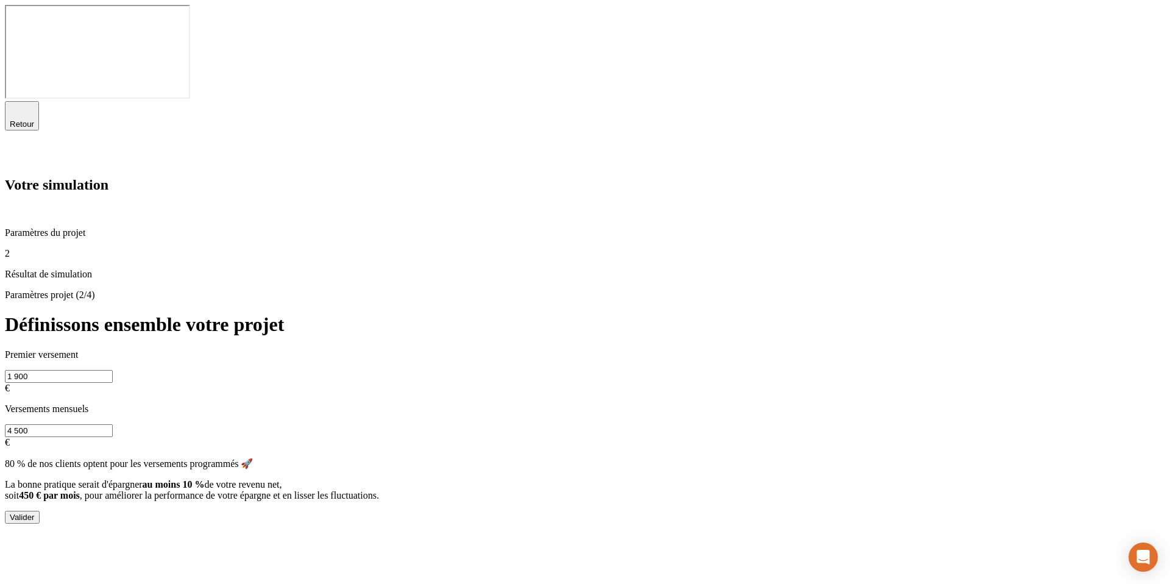
click at [16, 151] on icon at bounding box center [12, 155] width 9 height 9
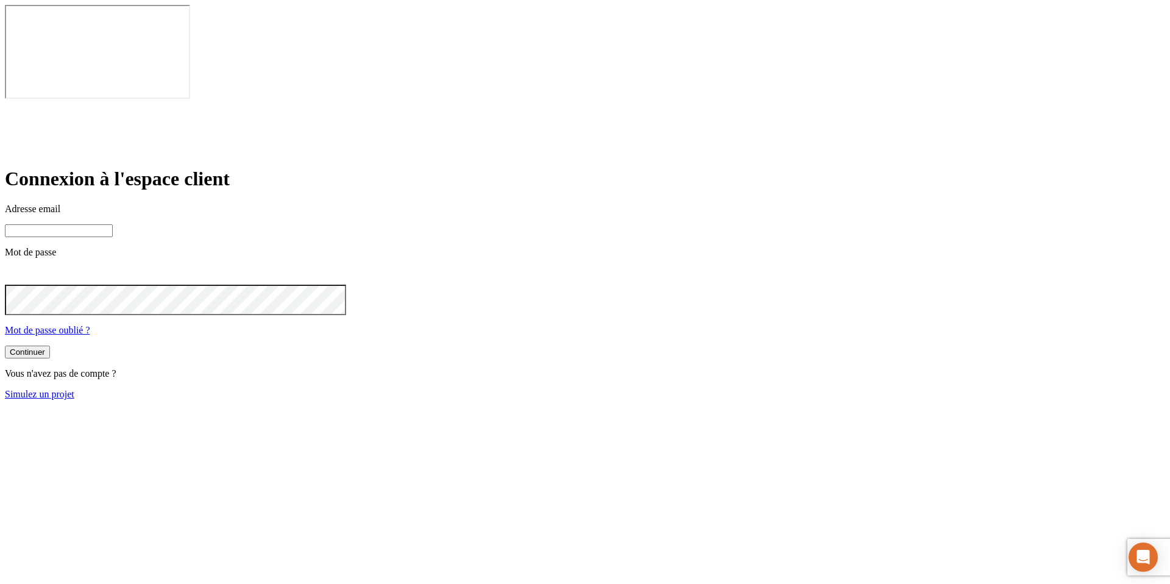
click at [113, 224] on input at bounding box center [59, 230] width 108 height 13
paste input "[PERSON_NAME][DOMAIN_NAME][EMAIL_ADDRESS][DOMAIN_NAME]"
type input "[PERSON_NAME][DOMAIN_NAME][EMAIL_ADDRESS][DOMAIN_NAME]"
click at [5, 347] on button "Continuer" at bounding box center [27, 353] width 45 height 13
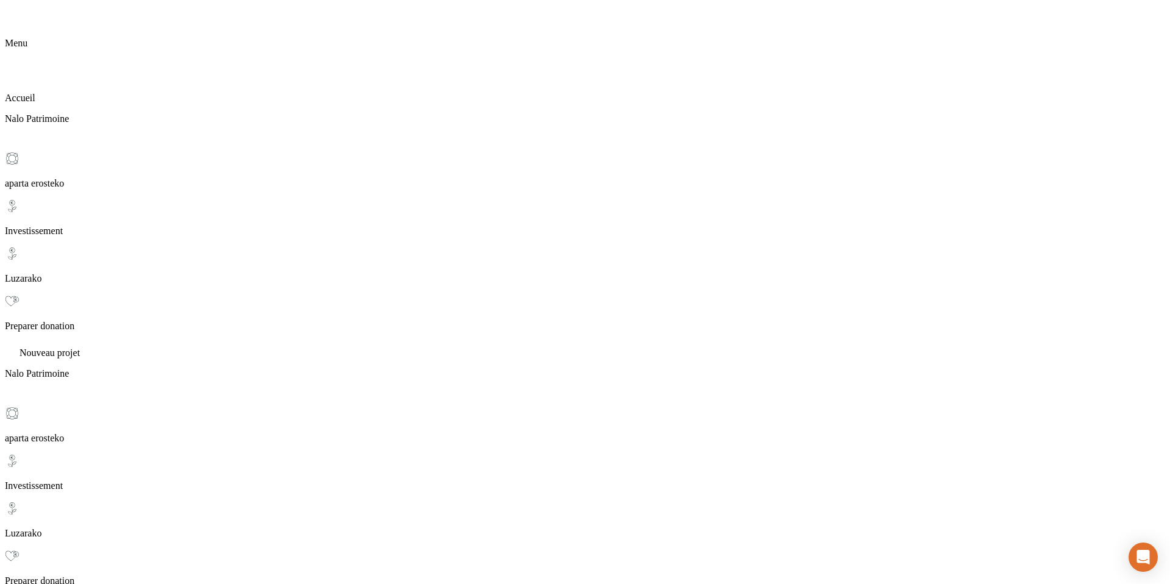
scroll to position [125, 0]
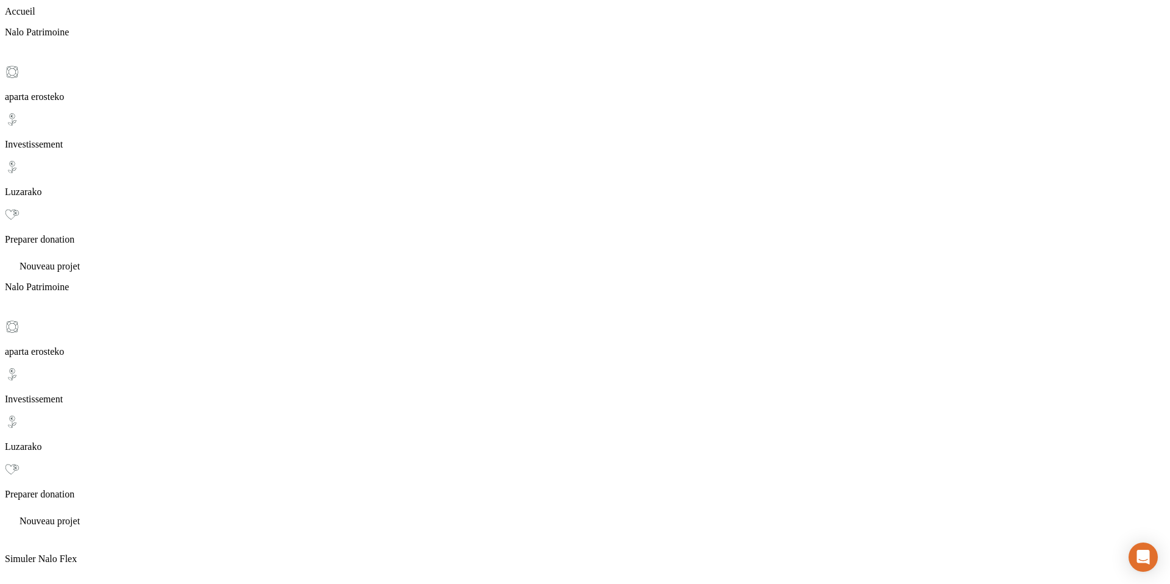
scroll to position [229, 0]
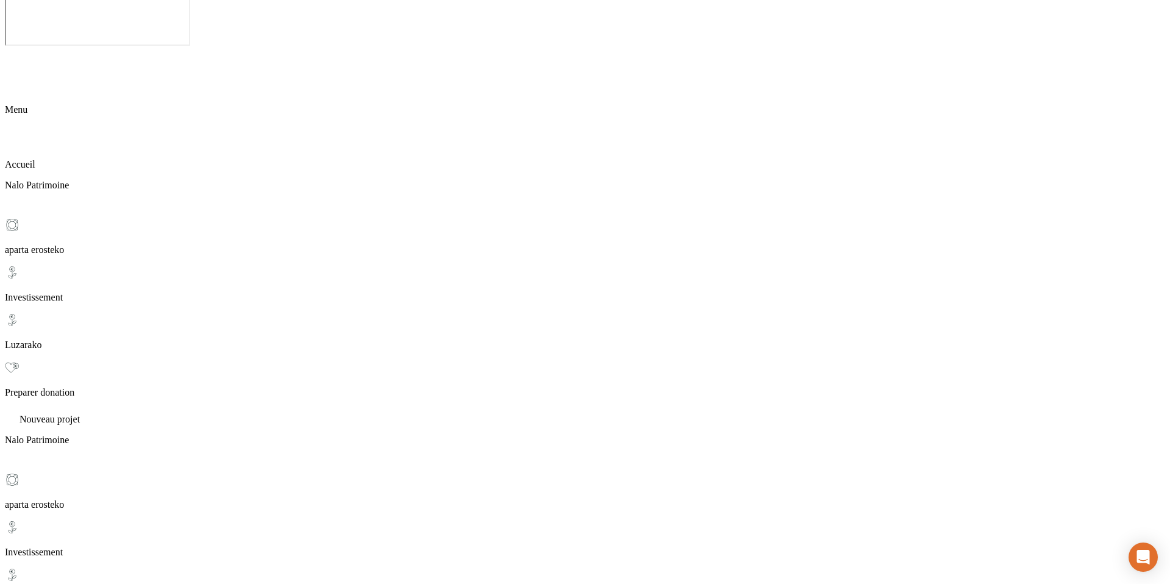
scroll to position [0, 0]
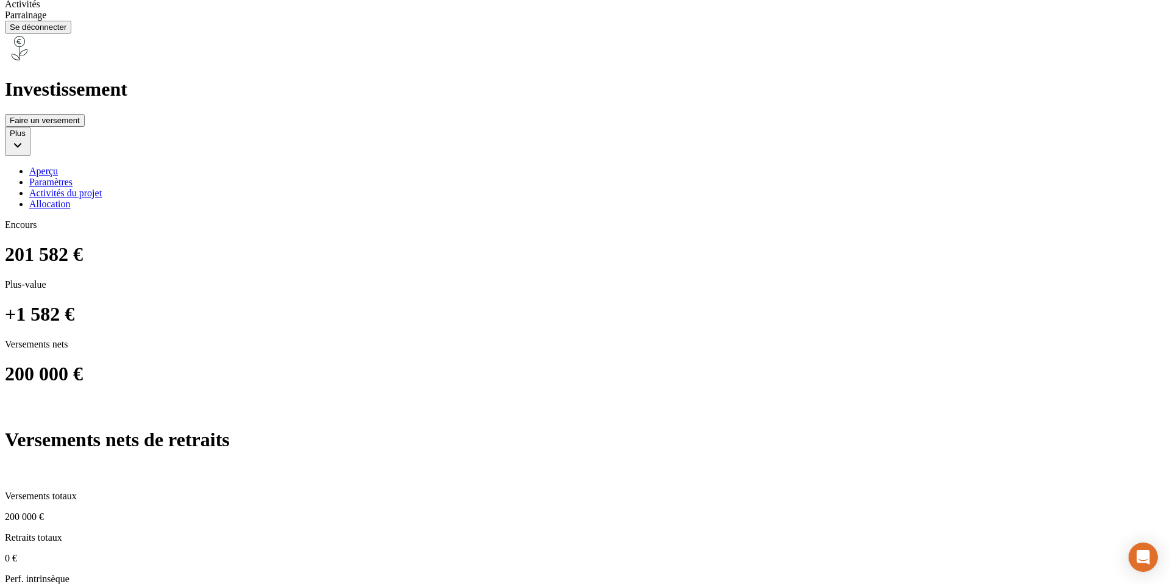
scroll to position [767, 0]
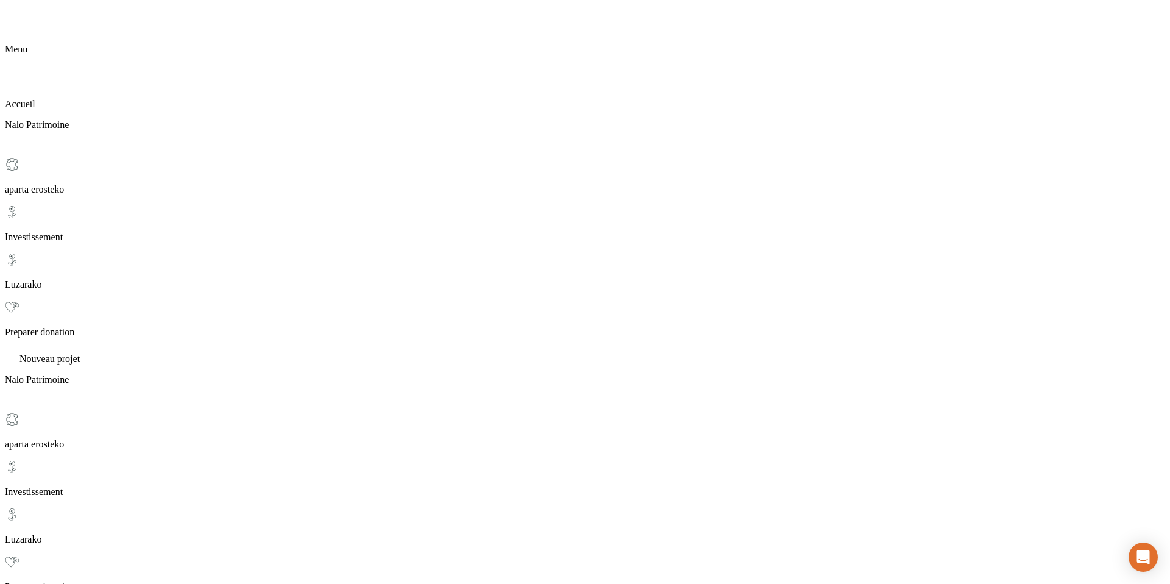
scroll to position [0, 0]
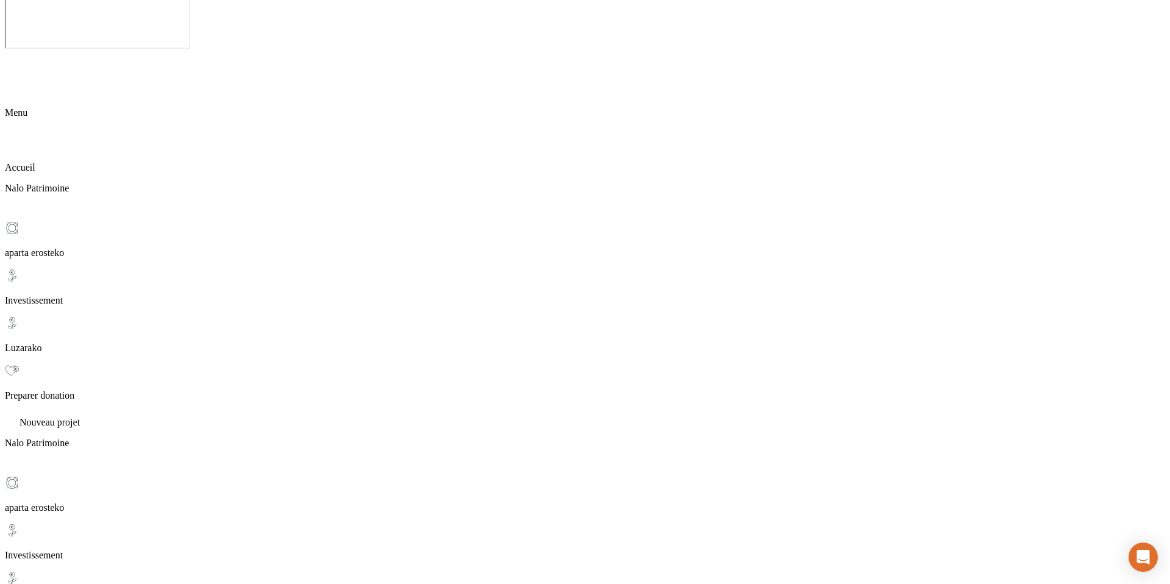
scroll to position [80, 0]
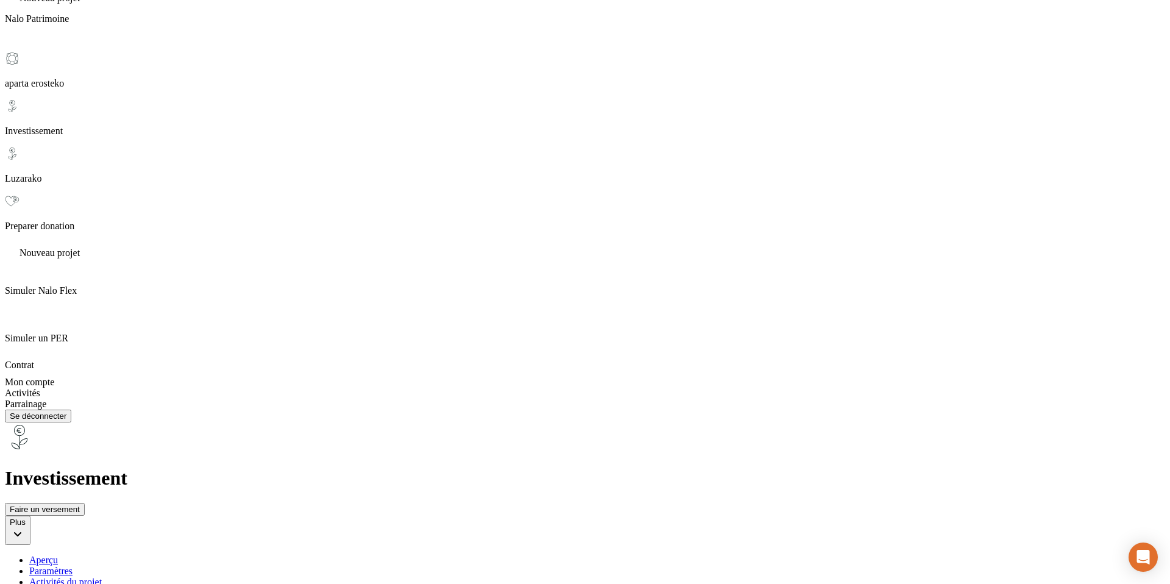
scroll to position [517, 0]
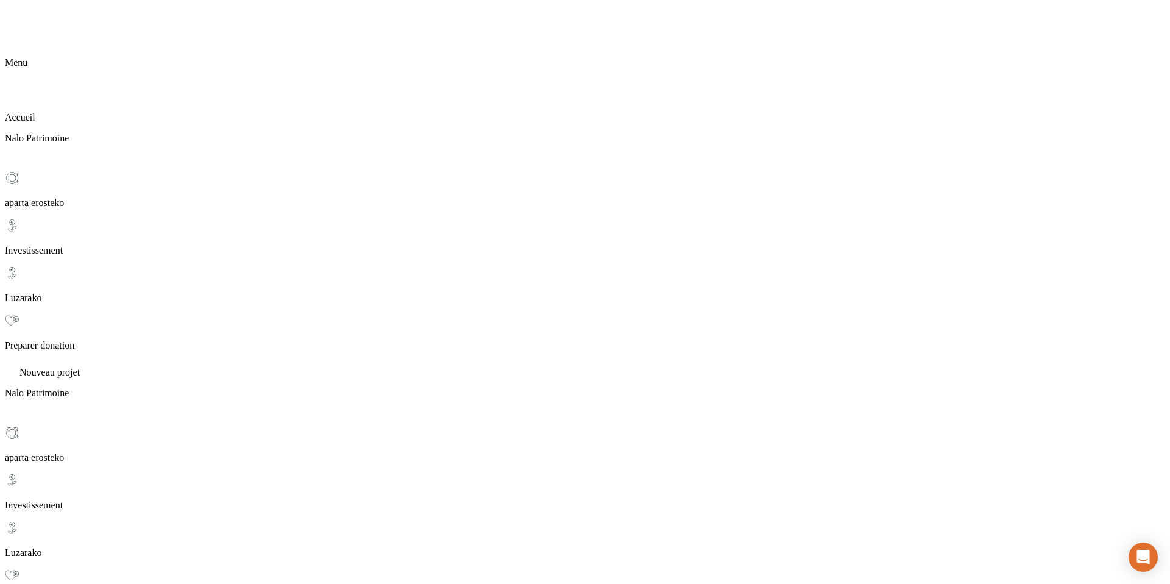
scroll to position [101, 0]
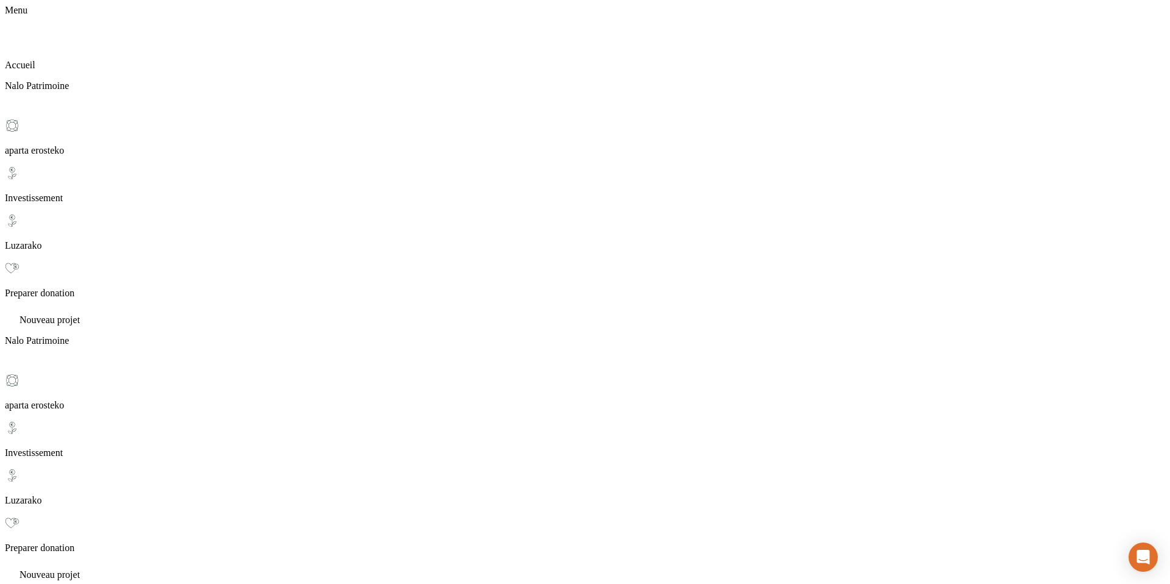
scroll to position [0, 0]
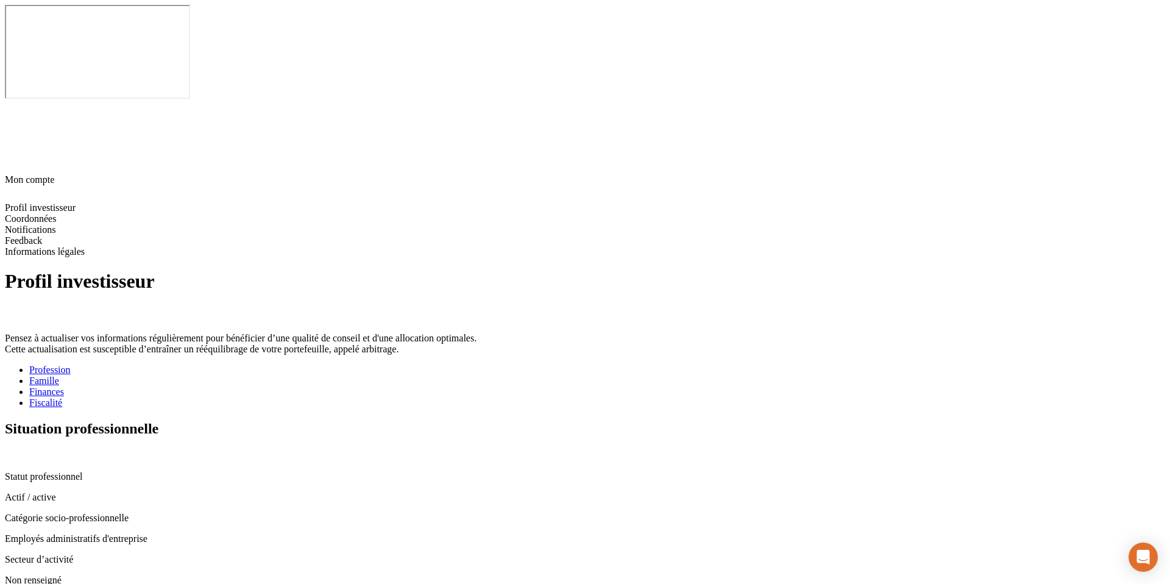
click at [368, 375] on div "Famille" at bounding box center [597, 380] width 1136 height 11
click at [427, 386] on div "Finances" at bounding box center [597, 391] width 1136 height 11
click at [499, 397] on div "Fiscalité" at bounding box center [597, 402] width 1136 height 11
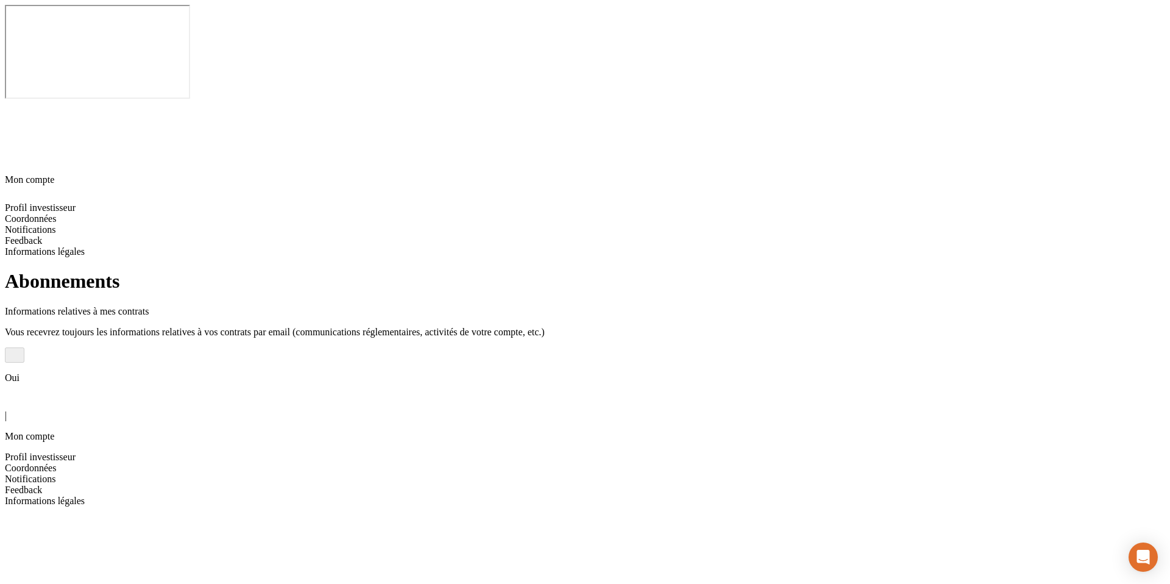
click at [42, 474] on span "Feedback" at bounding box center [23, 490] width 37 height 10
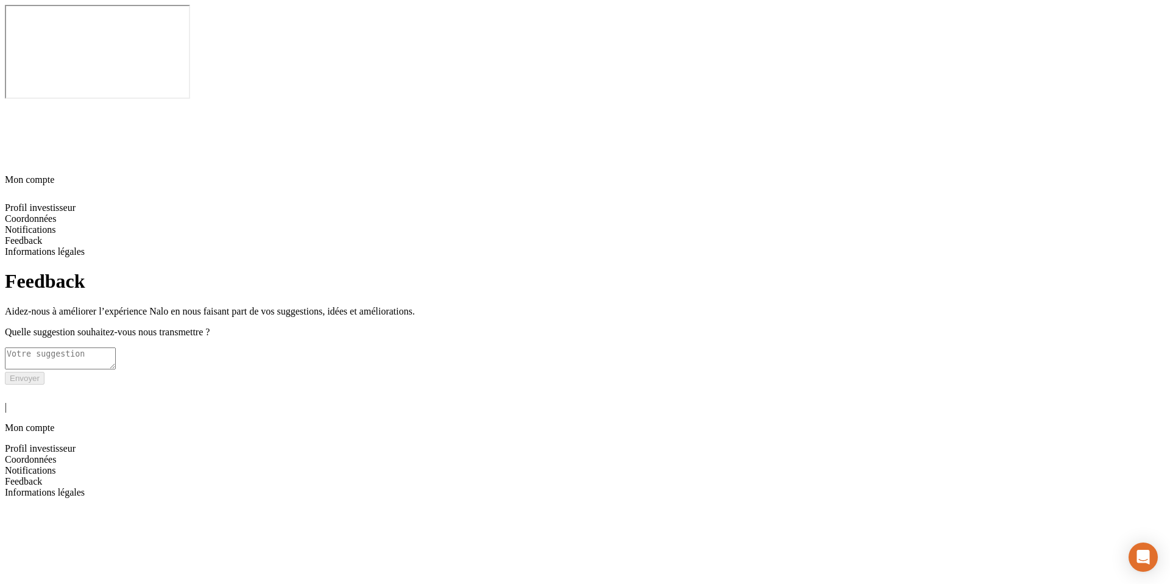
click at [85, 474] on span "Informations légales" at bounding box center [45, 492] width 80 height 10
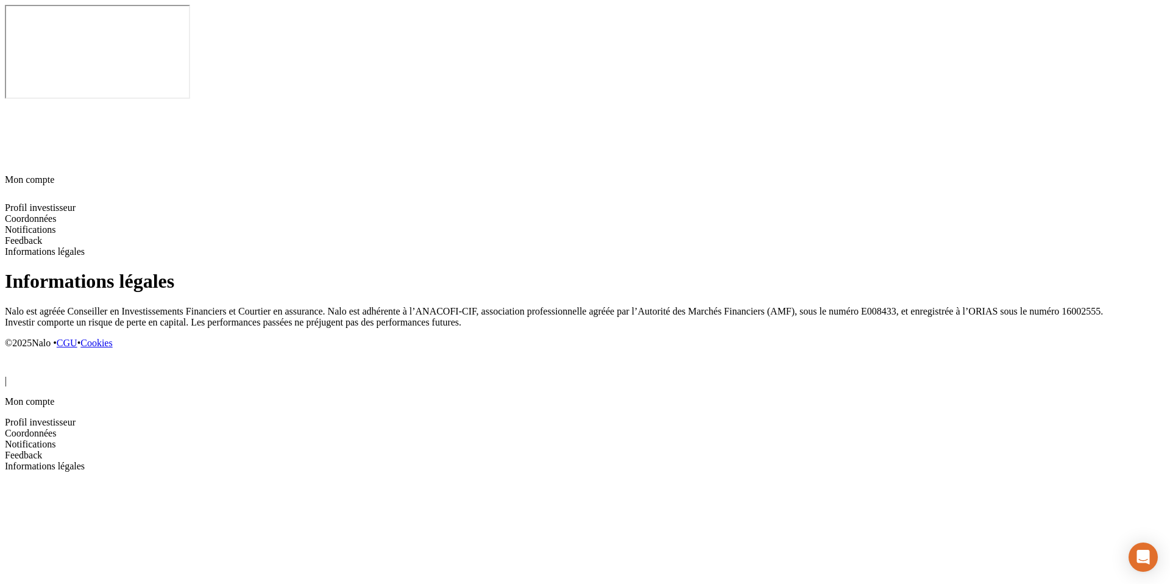
click at [16, 361] on icon at bounding box center [12, 365] width 9 height 9
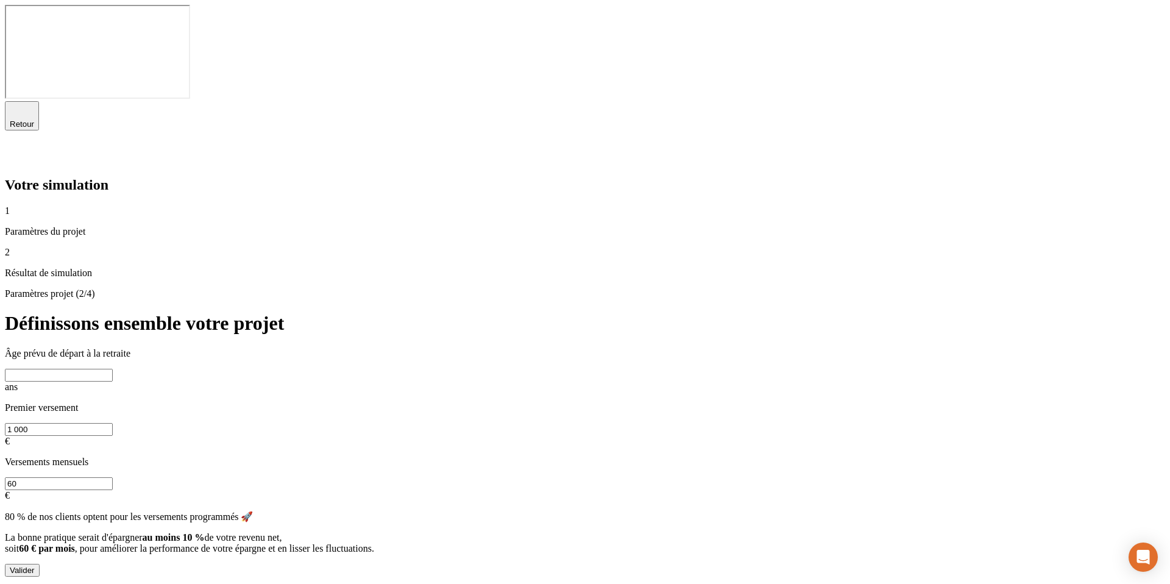
click at [113, 369] on input "text" at bounding box center [59, 375] width 108 height 13
type input "78"
click at [113, 474] on input "60" at bounding box center [59, 483] width 108 height 13
type input "6 000"
click at [113, 423] on input "1 000" at bounding box center [59, 429] width 108 height 13
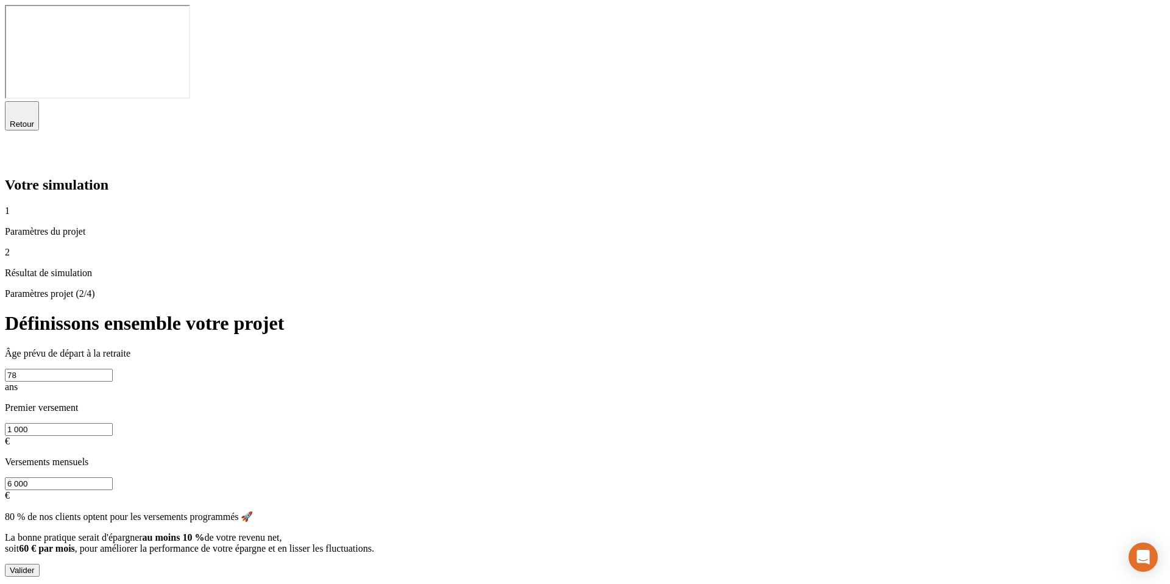
click at [113, 423] on input "1 000" at bounding box center [59, 429] width 108 height 13
type input "1"
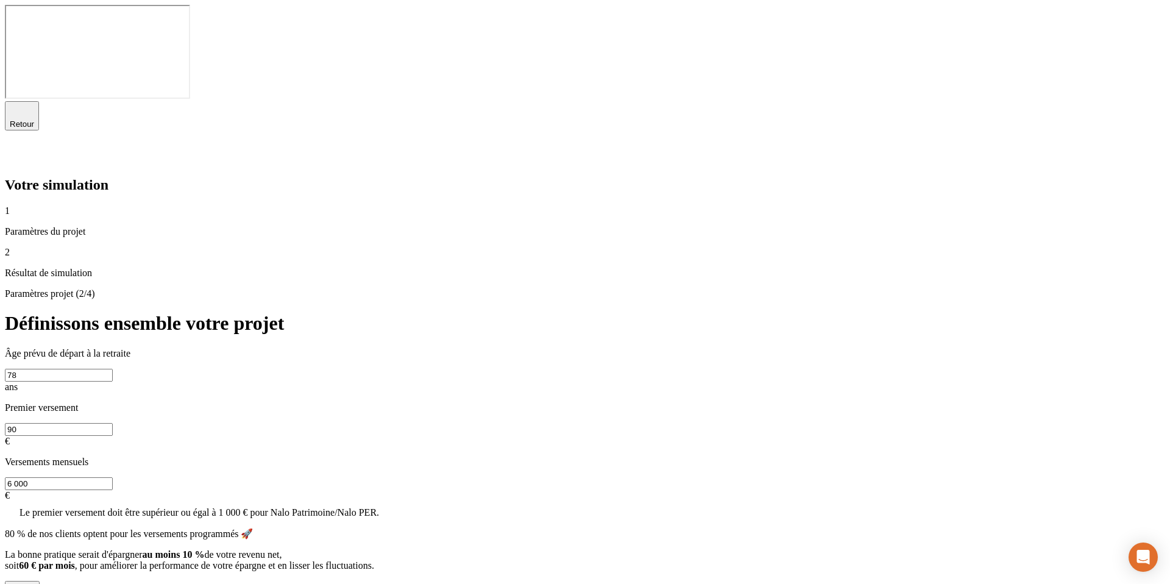
type input "9"
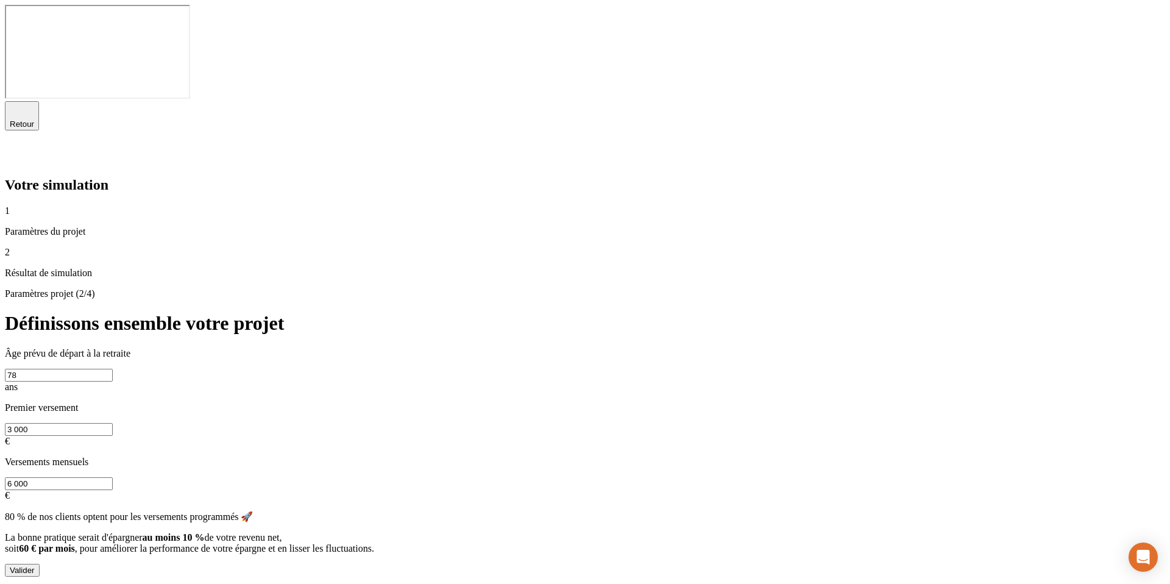
type input "3 000"
click at [35, 474] on div "Valider" at bounding box center [22, 570] width 25 height 9
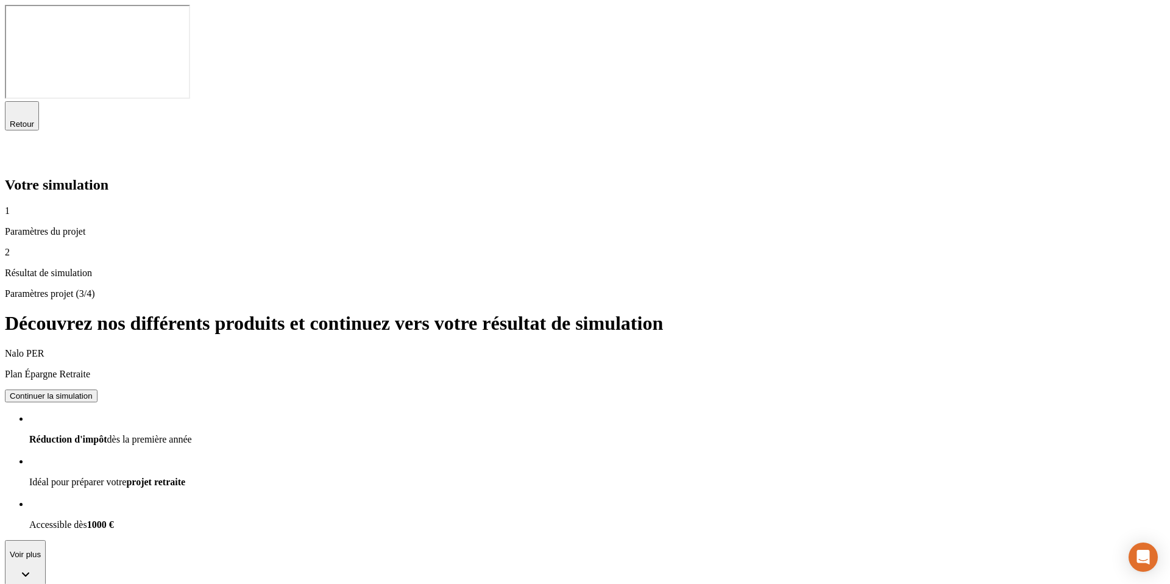
click at [98, 389] on button "Continuer la simulation" at bounding box center [51, 395] width 93 height 13
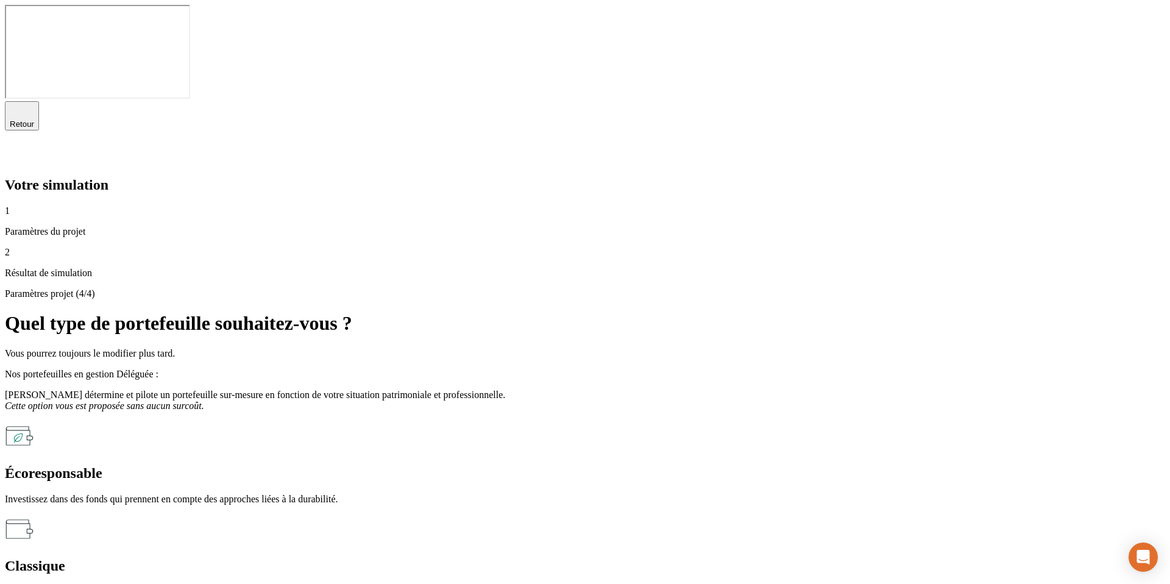
click at [866, 474] on div "Classique Investissez dans des centaines d'entreprises de toutes tailles, de to…" at bounding box center [585, 556] width 1161 height 84
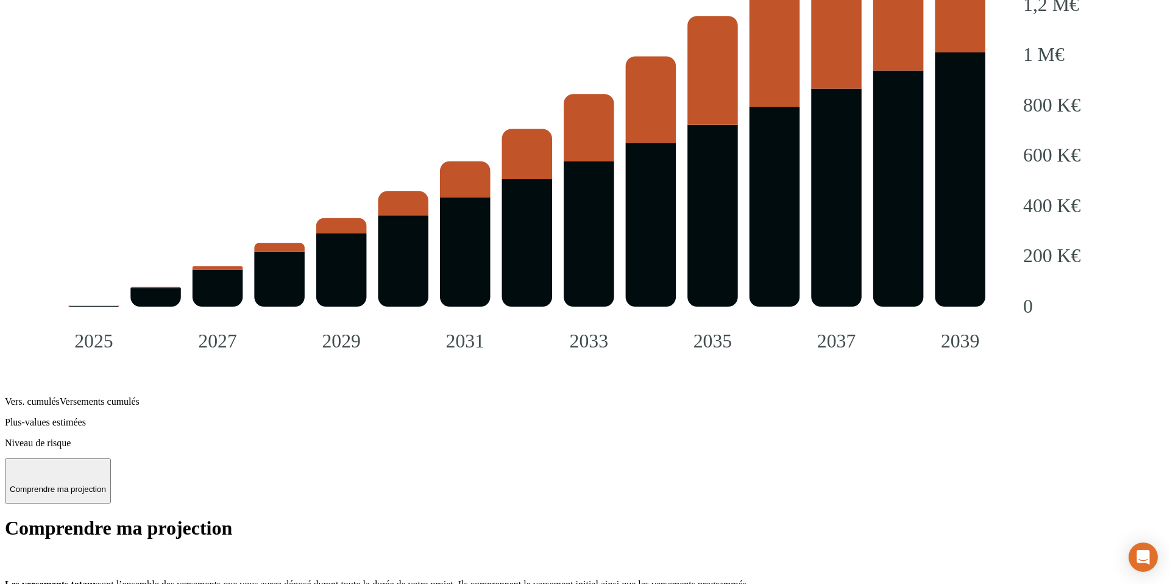
scroll to position [1605, 0]
